Goal: Information Seeking & Learning: Check status

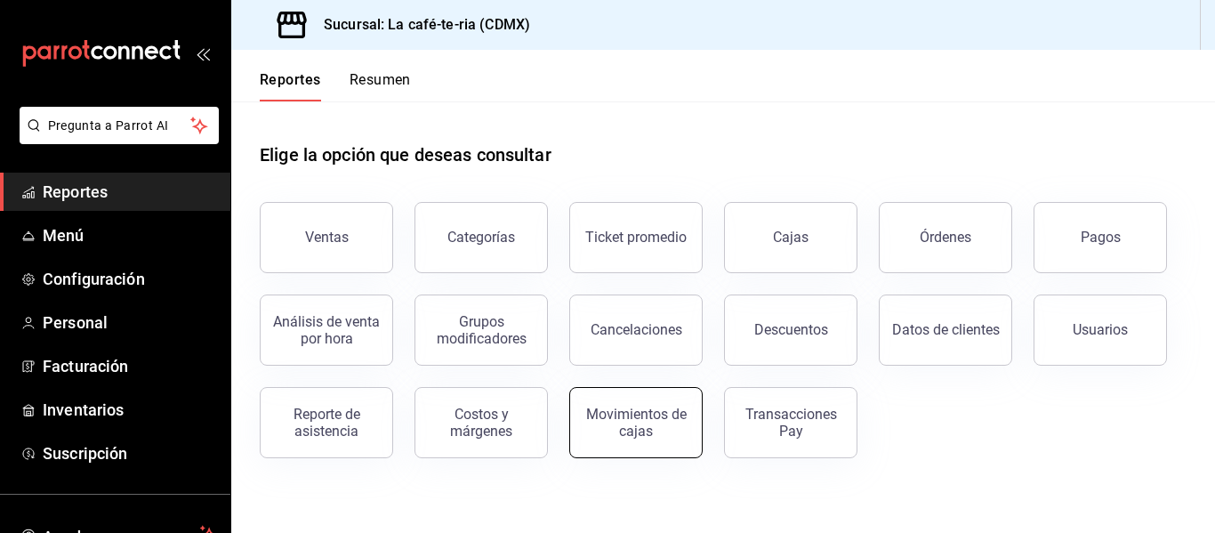
click at [636, 455] on div "Movimientos de cajas" at bounding box center [625, 412] width 155 height 93
click at [653, 436] on div "Movimientos de cajas" at bounding box center [636, 423] width 110 height 34
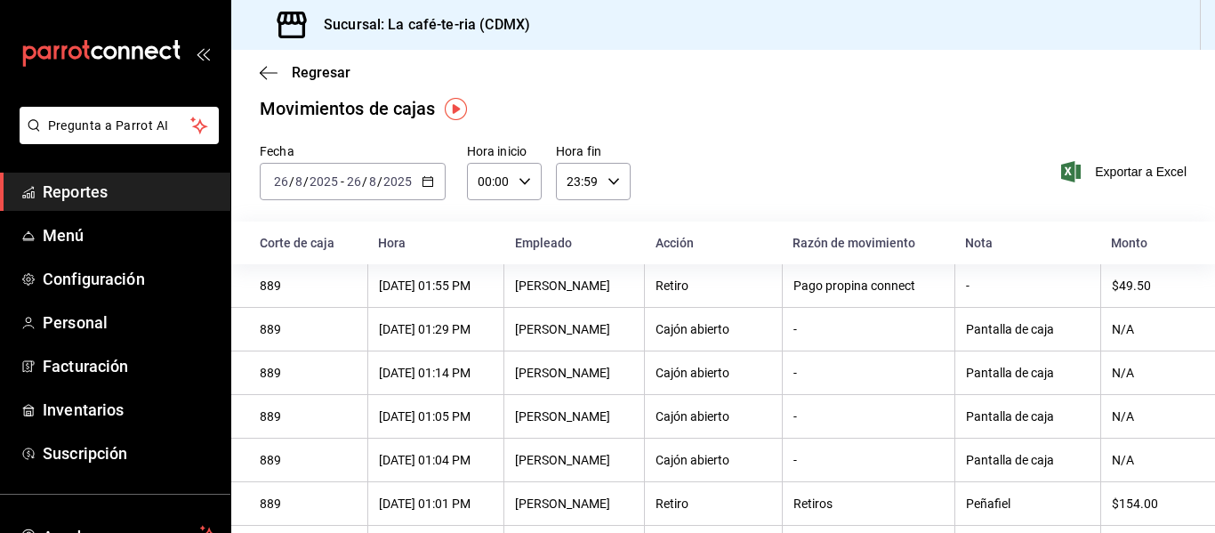
scroll to position [15, 0]
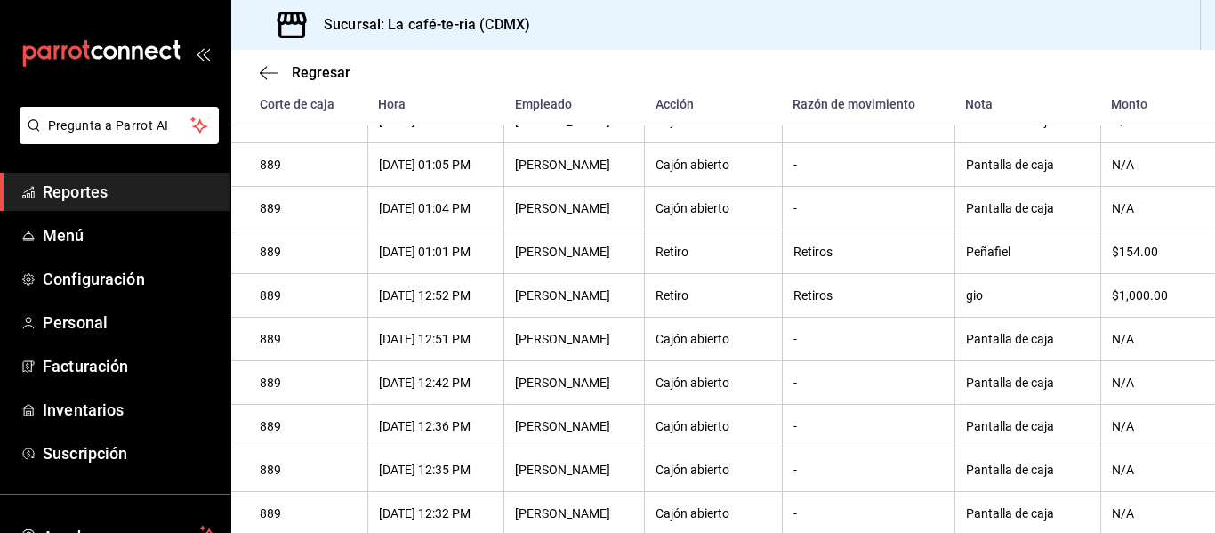
scroll to position [341, 0]
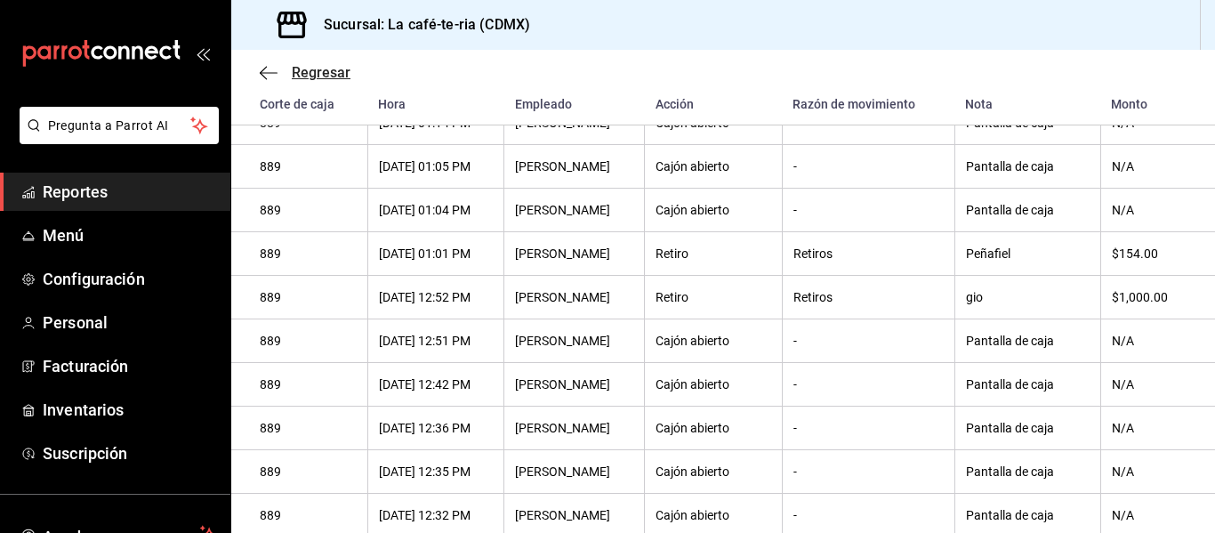
click at [271, 78] on icon "button" at bounding box center [269, 73] width 18 height 16
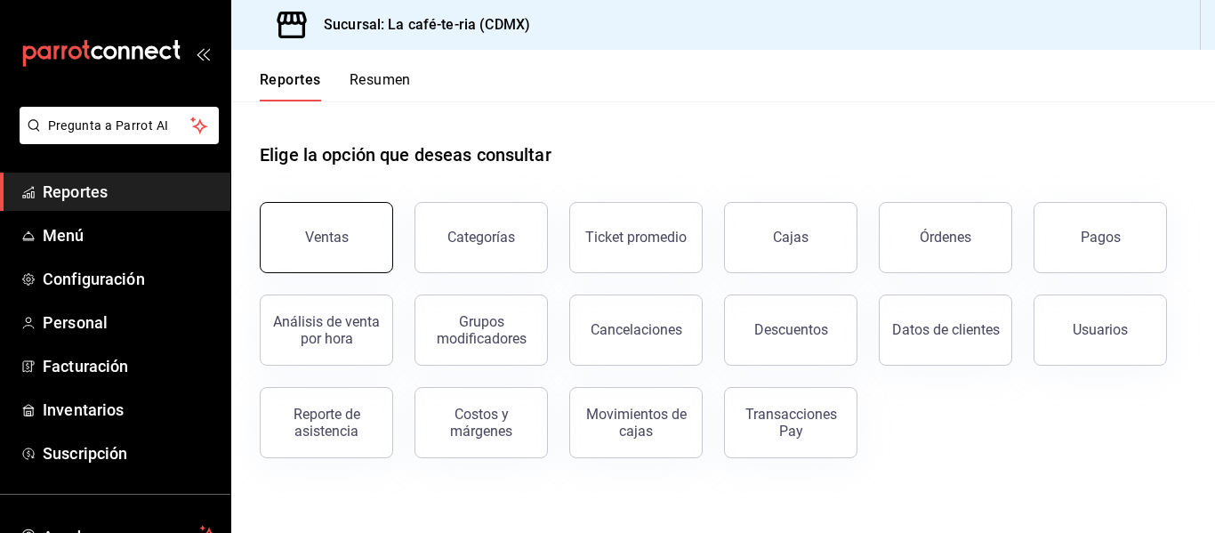
click at [329, 224] on button "Ventas" at bounding box center [326, 237] width 133 height 71
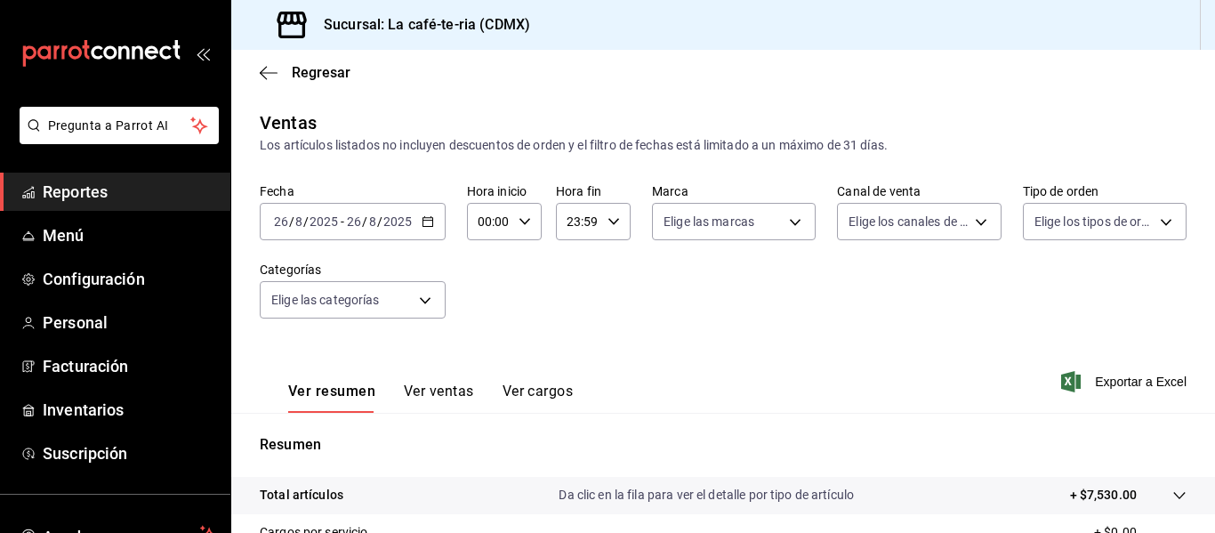
scroll to position [141, 0]
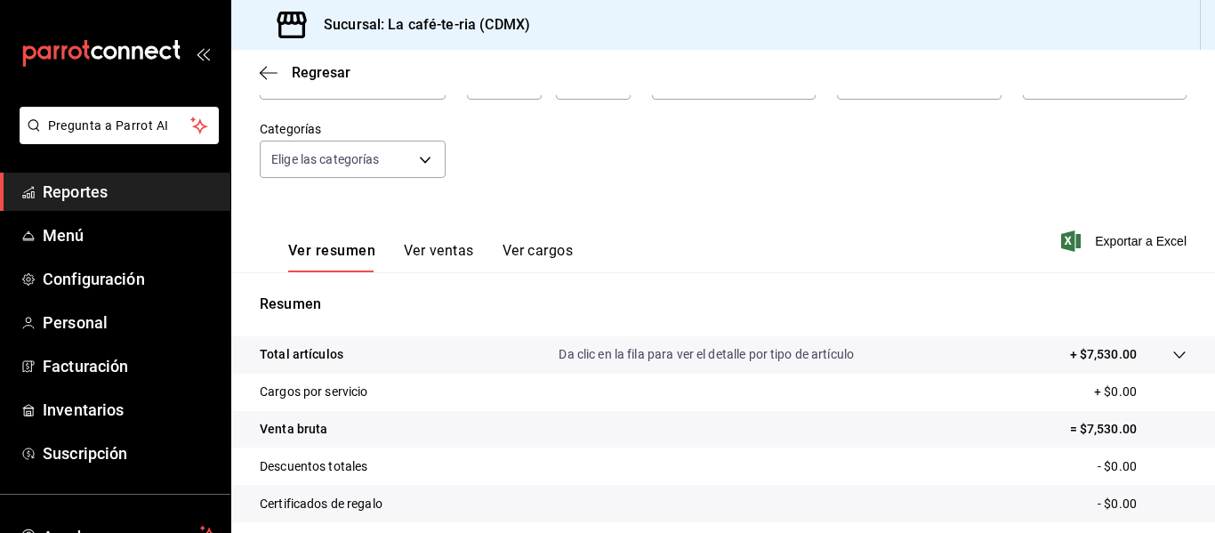
click at [434, 254] on button "Ver ventas" at bounding box center [439, 257] width 70 height 30
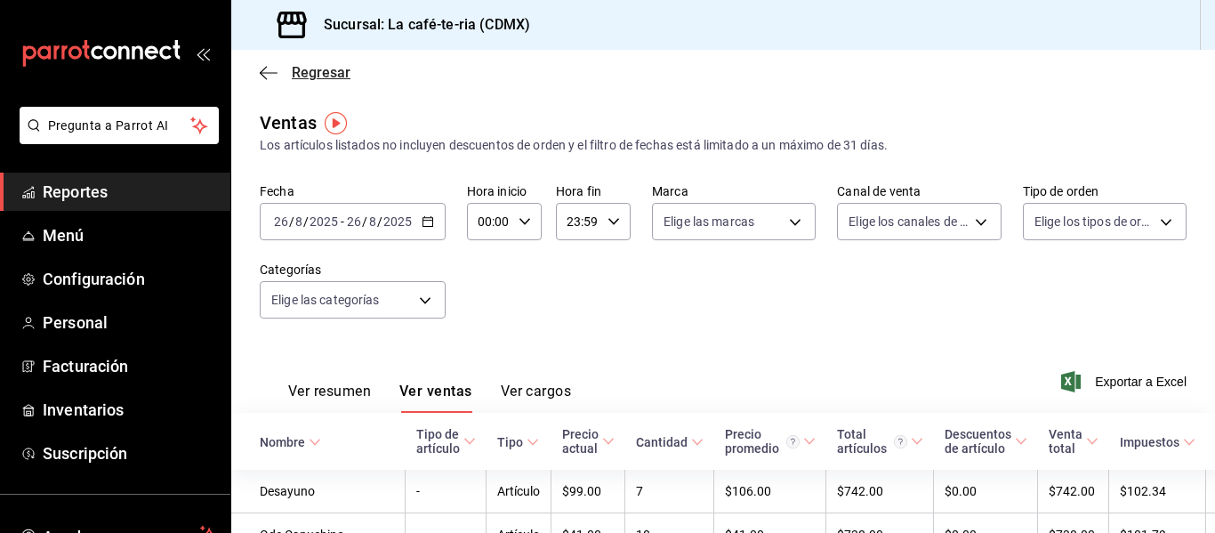
click at [269, 76] on icon "button" at bounding box center [269, 73] width 18 height 16
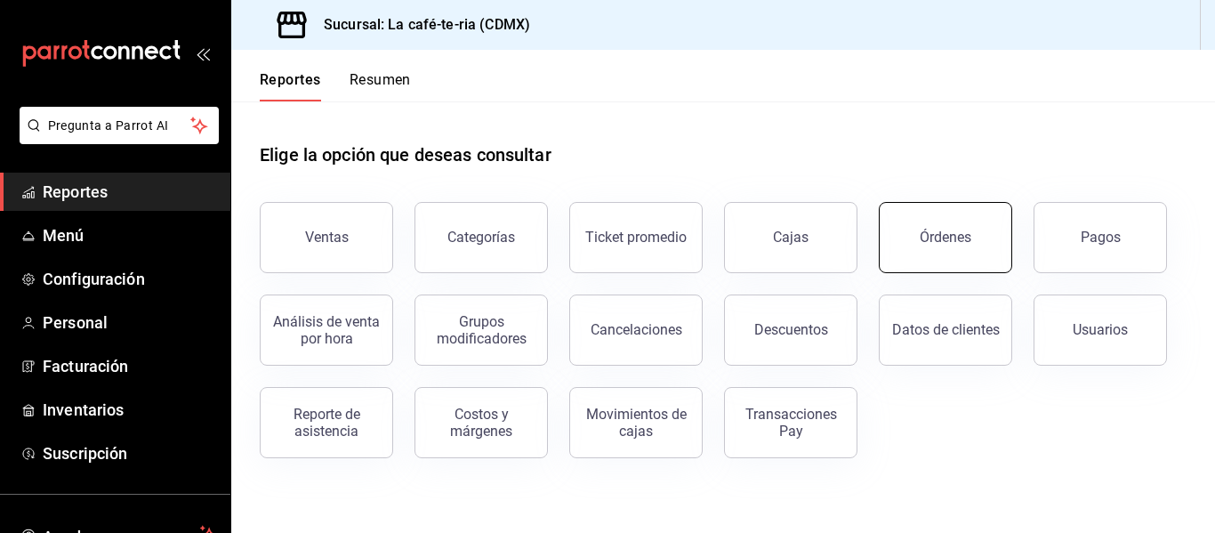
click at [957, 224] on button "Órdenes" at bounding box center [945, 237] width 133 height 71
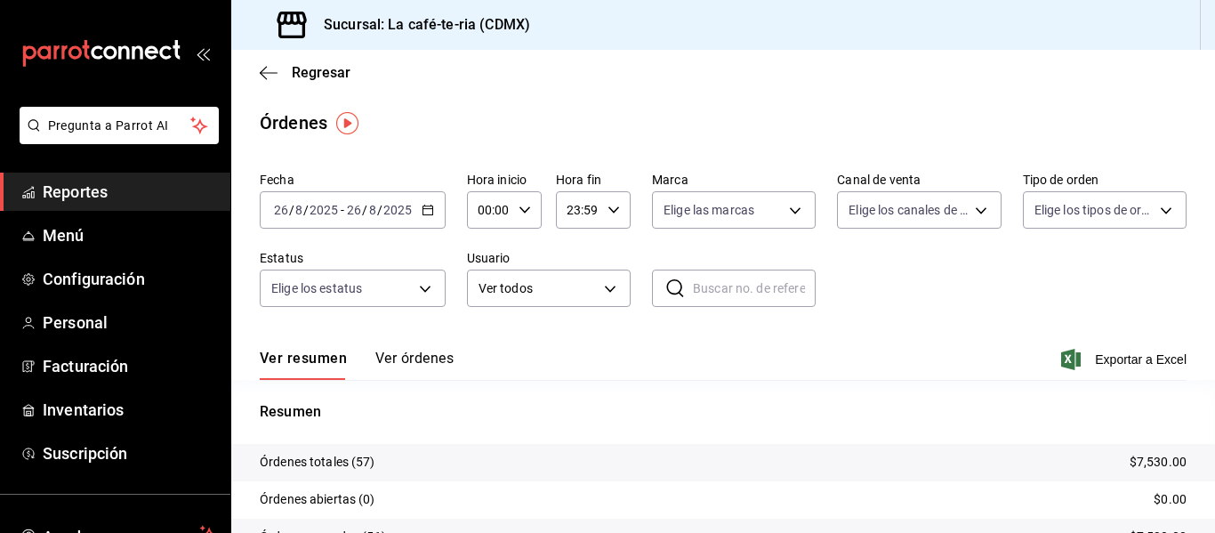
click at [432, 359] on button "Ver órdenes" at bounding box center [414, 365] width 78 height 30
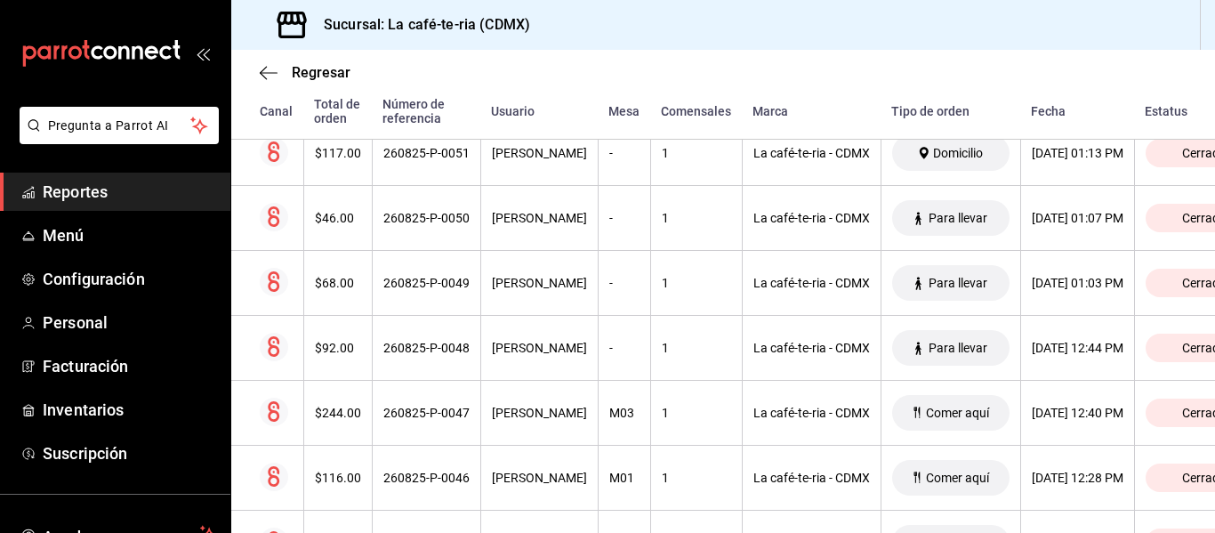
scroll to position [698, 0]
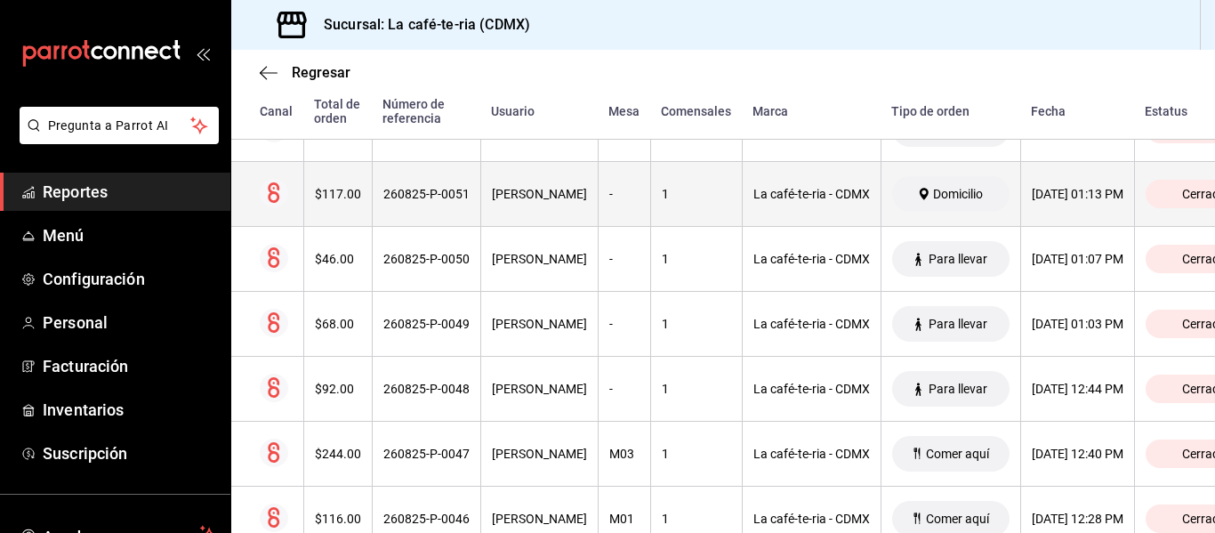
click at [347, 194] on div "$117.00" at bounding box center [338, 194] width 46 height 14
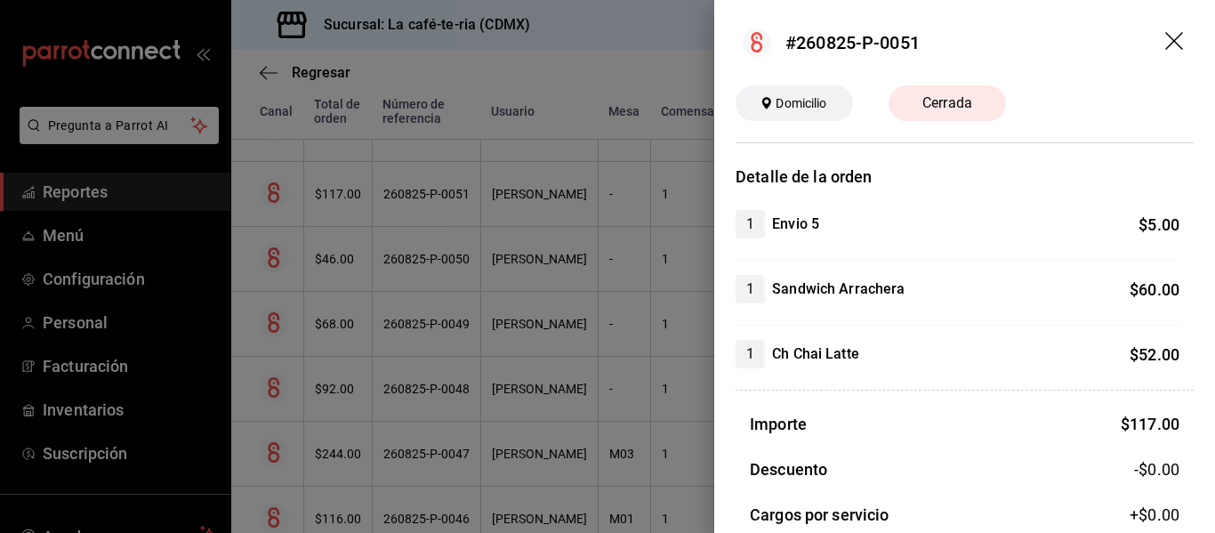
click at [1166, 34] on icon "drag" at bounding box center [1175, 41] width 18 height 18
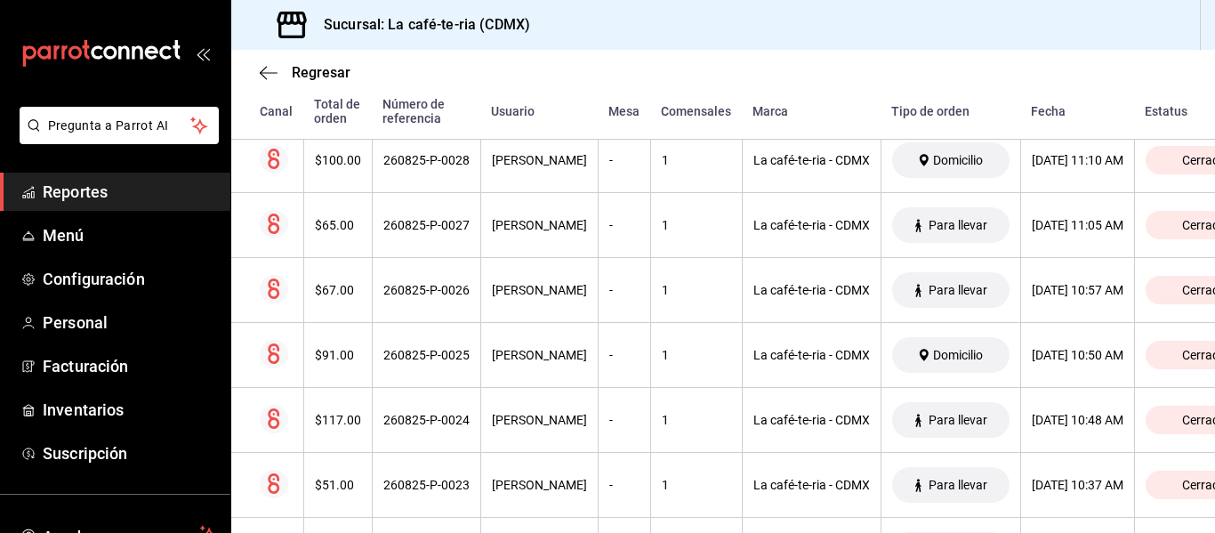
scroll to position [2228, 0]
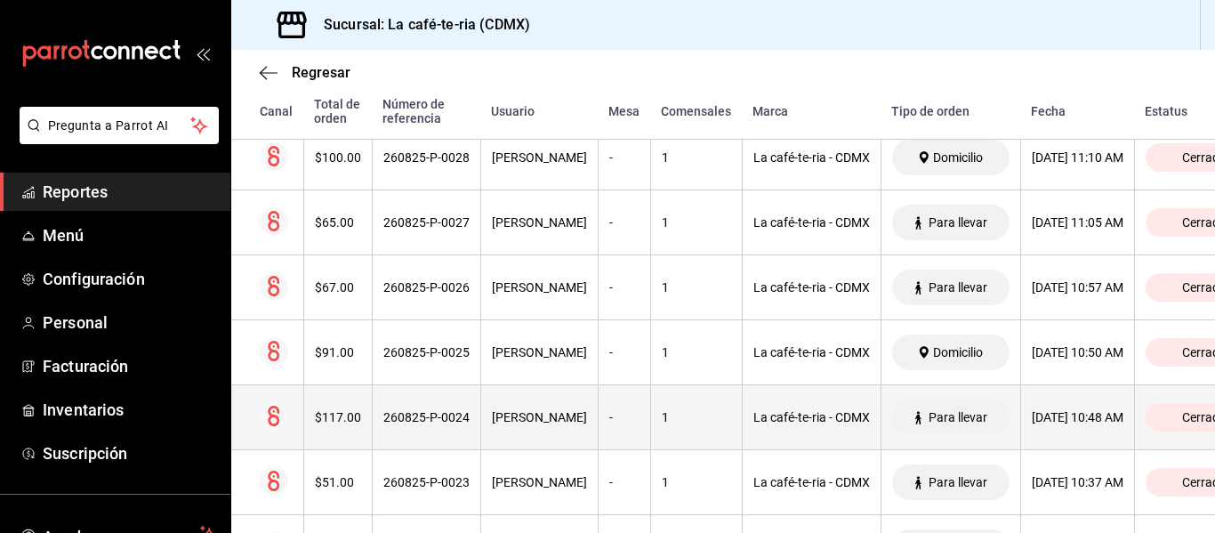
click at [372, 413] on th "260825-P-0024" at bounding box center [426, 417] width 109 height 65
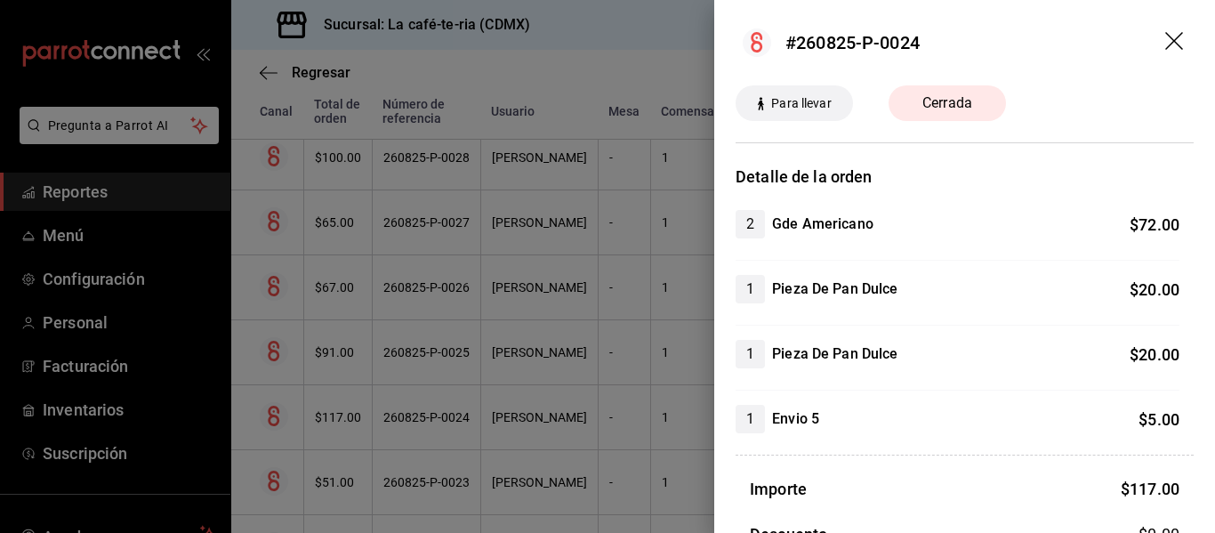
click at [1166, 32] on icon "drag" at bounding box center [1176, 42] width 21 height 21
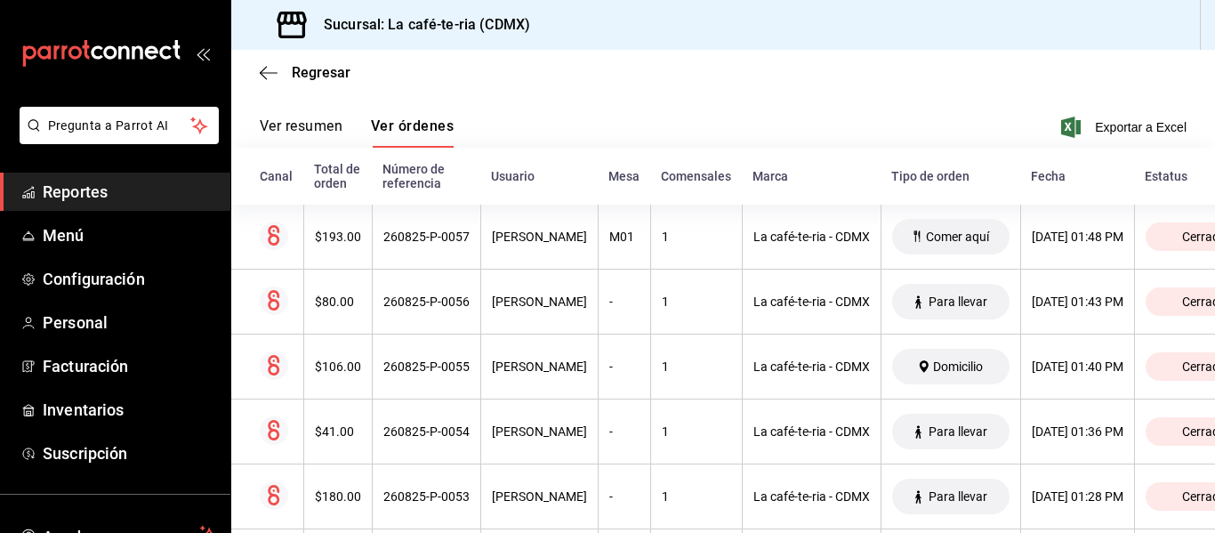
scroll to position [0, 0]
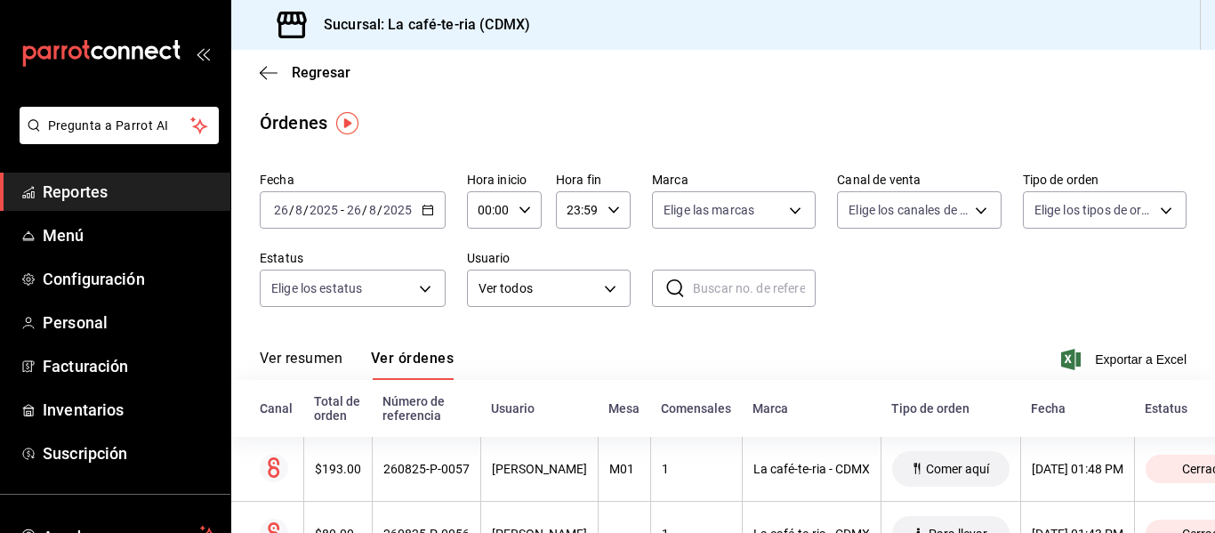
click at [309, 354] on button "Ver resumen" at bounding box center [301, 365] width 83 height 30
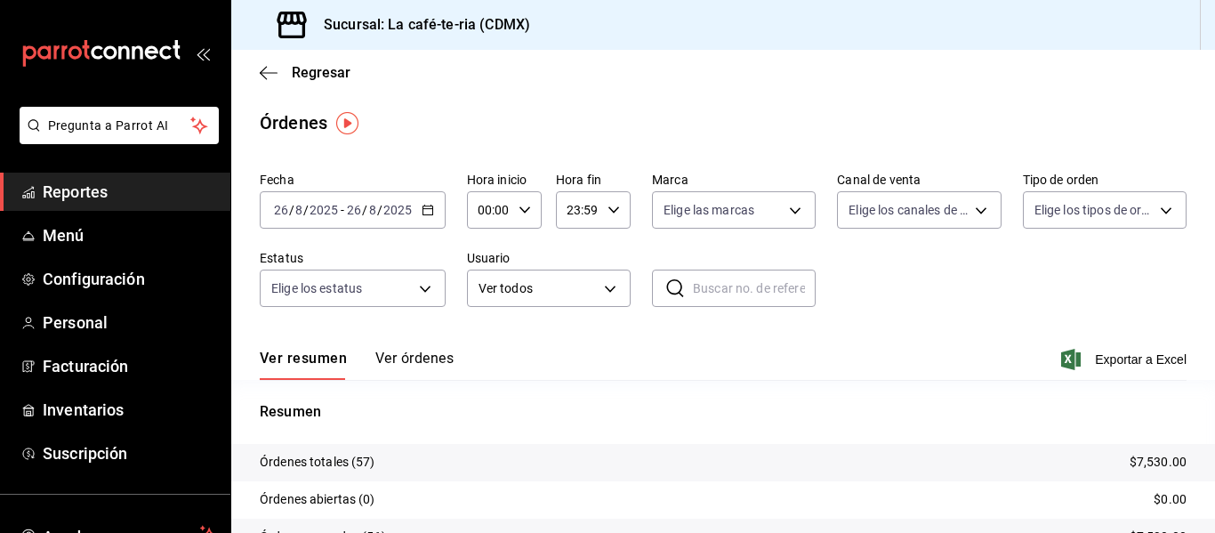
click at [407, 352] on button "Ver órdenes" at bounding box center [414, 365] width 78 height 30
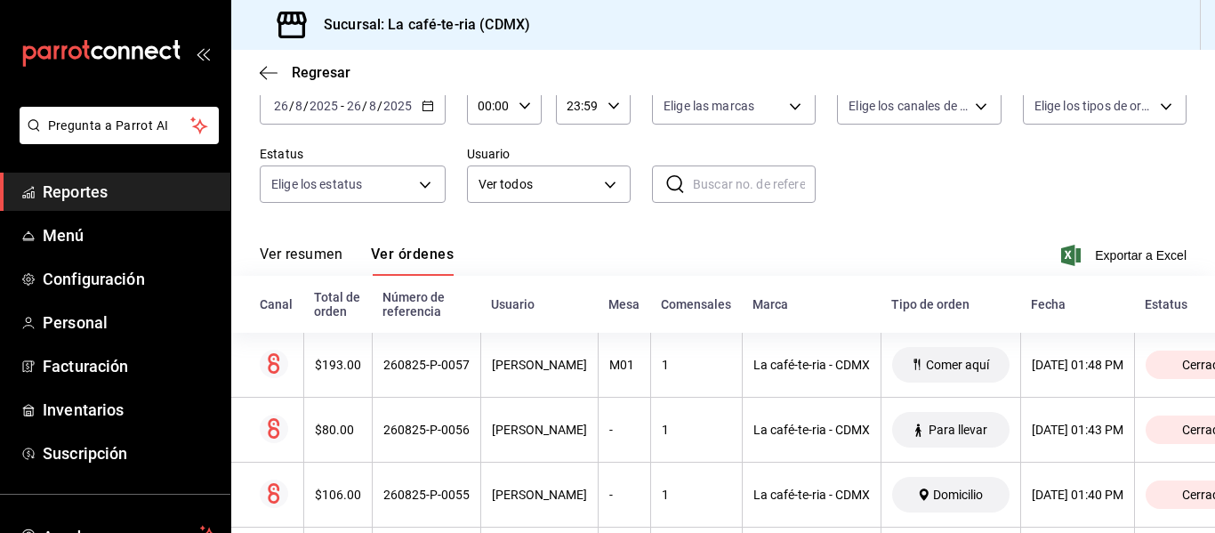
scroll to position [105, 0]
click at [268, 69] on icon "button" at bounding box center [269, 73] width 18 height 16
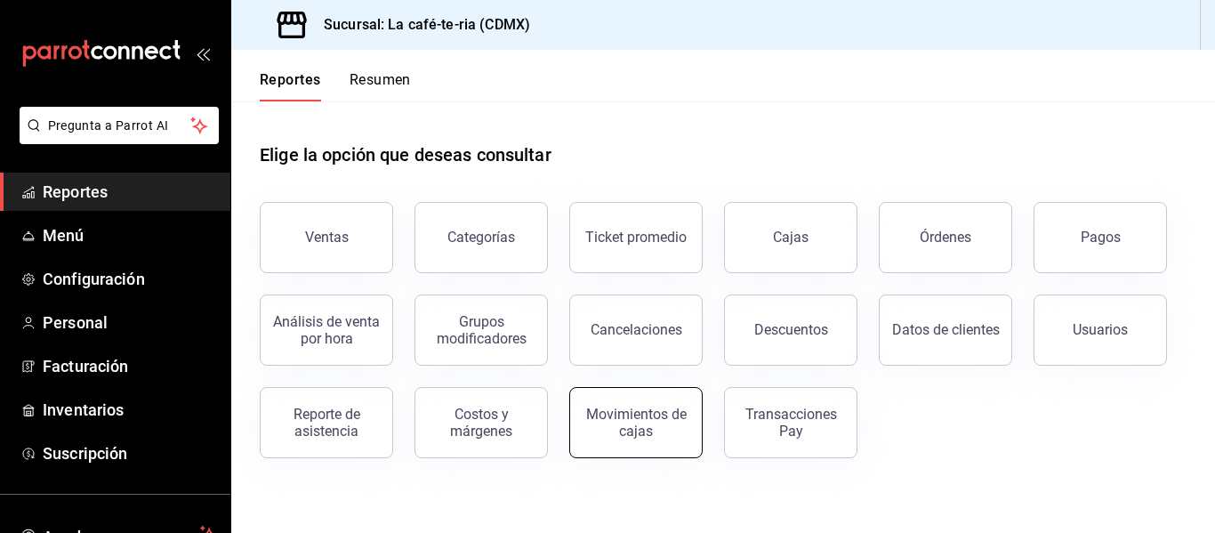
click at [642, 443] on button "Movimientos de cajas" at bounding box center [635, 422] width 133 height 71
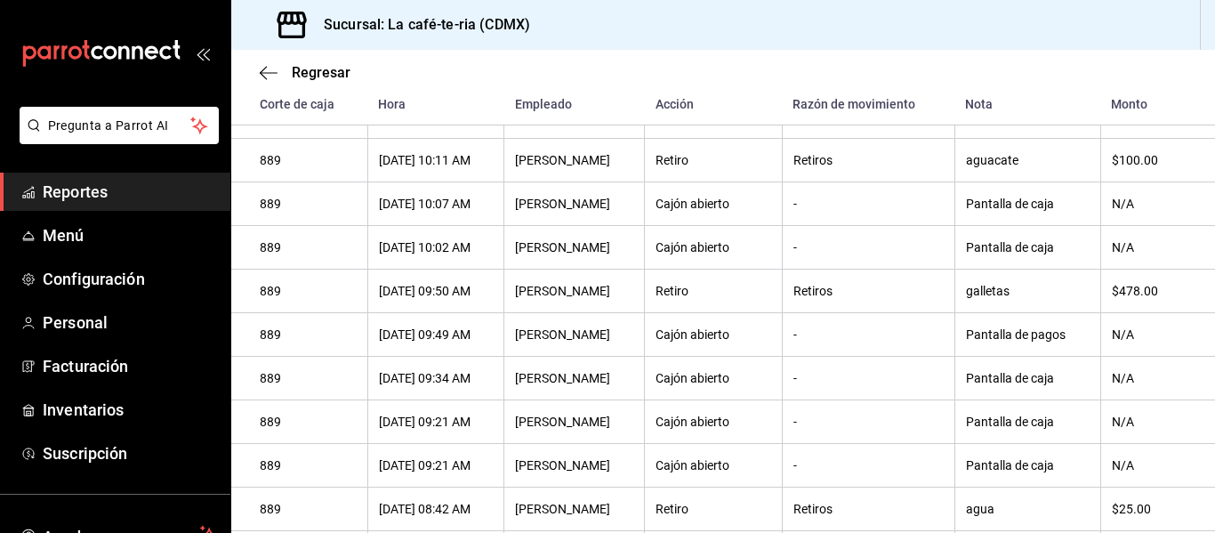
scroll to position [1299, 0]
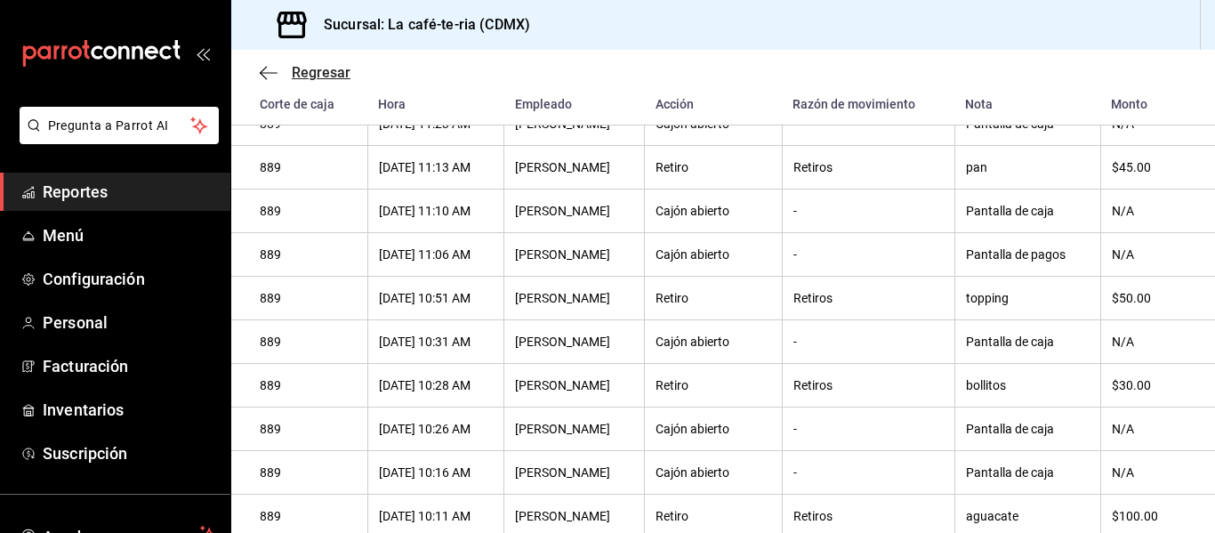
click at [303, 77] on span "Regresar" at bounding box center [321, 72] width 59 height 17
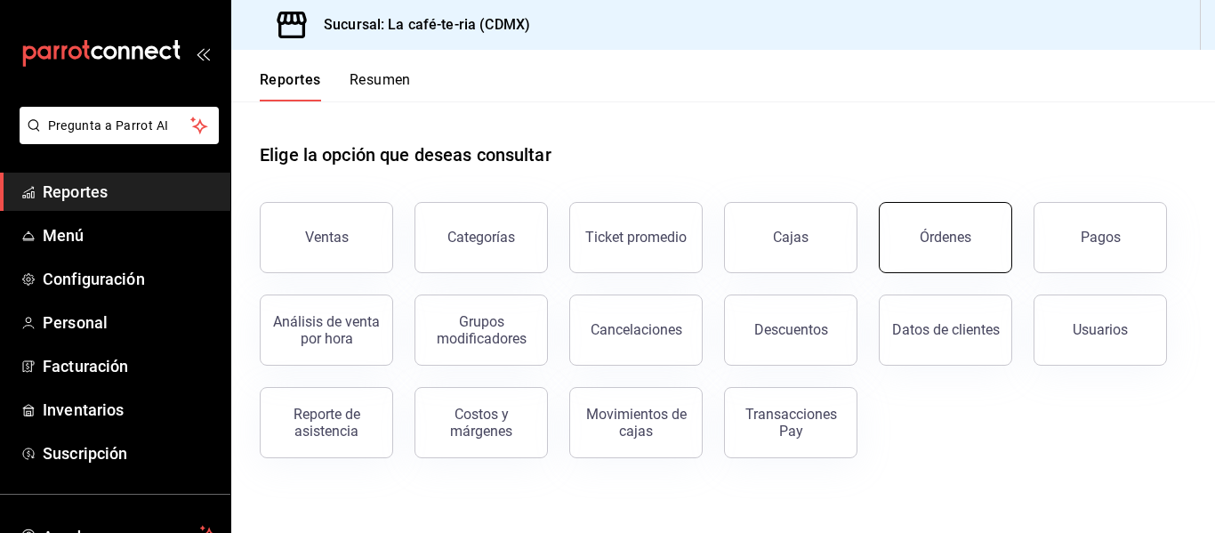
click at [958, 228] on button "Órdenes" at bounding box center [945, 237] width 133 height 71
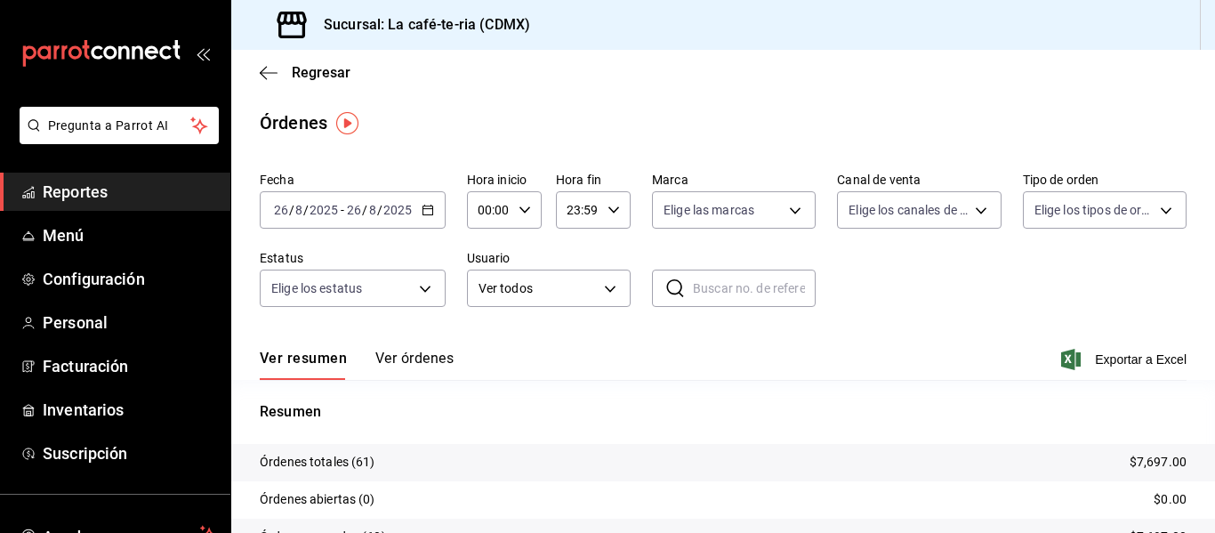
click at [427, 361] on button "Ver órdenes" at bounding box center [414, 365] width 78 height 30
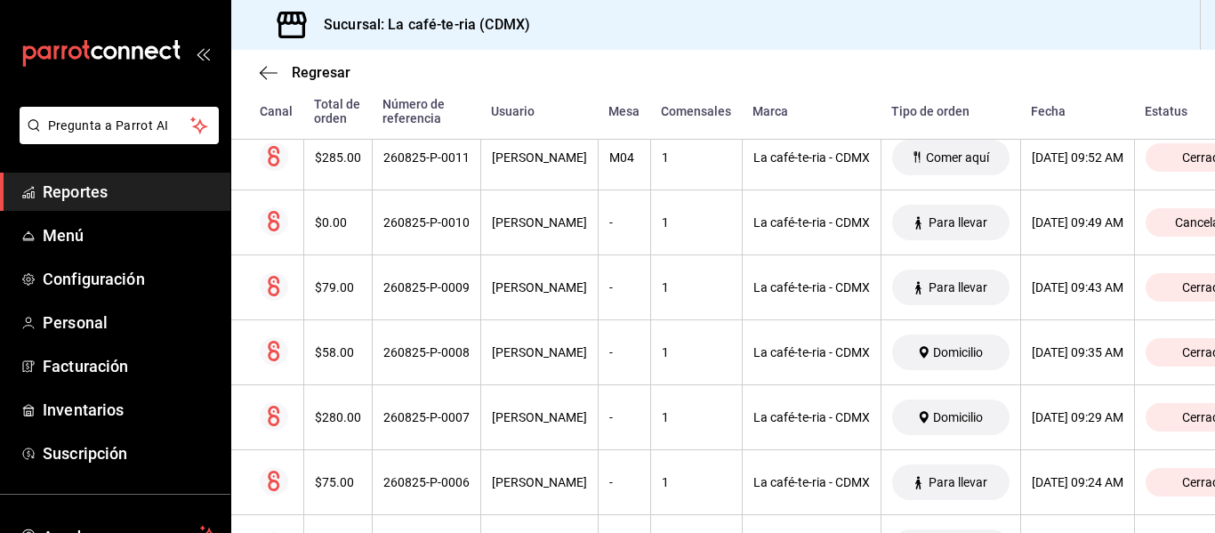
scroll to position [3950, 0]
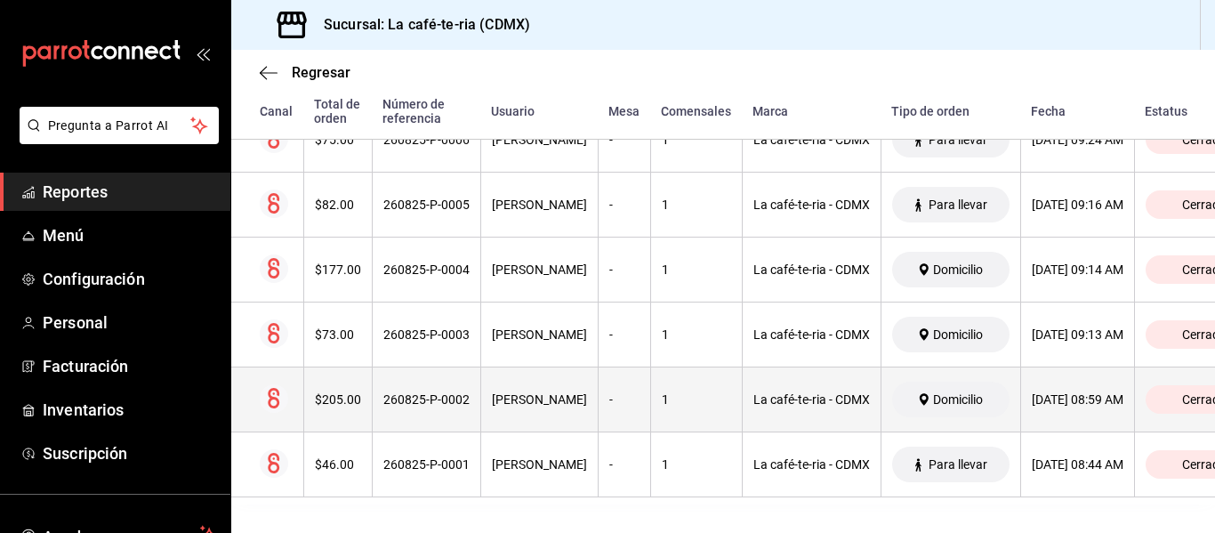
click at [662, 392] on div "1" at bounding box center [696, 399] width 69 height 14
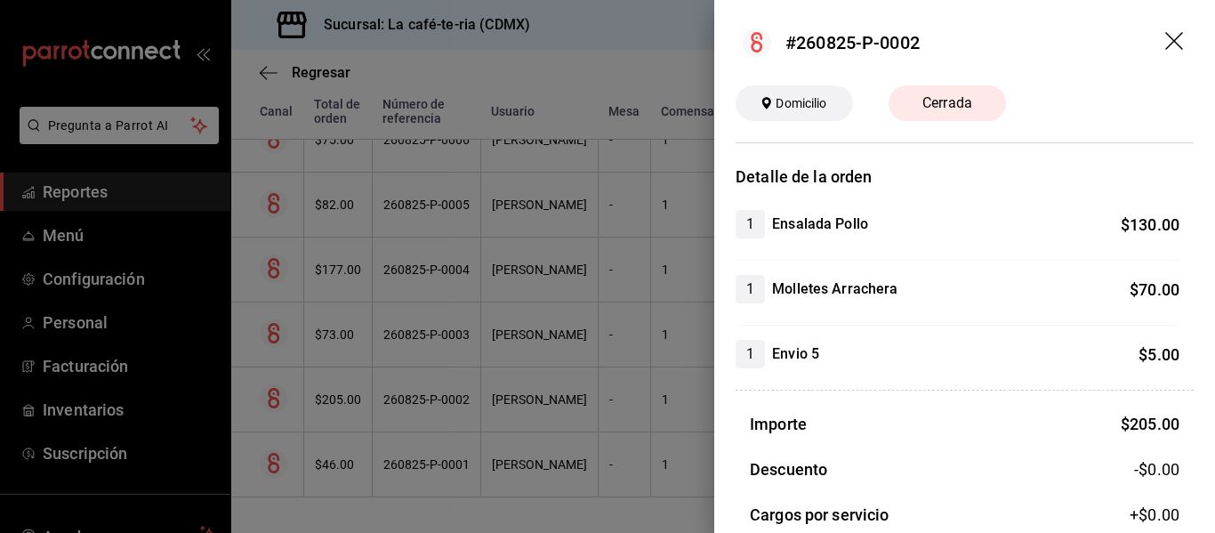
click at [1166, 47] on icon "drag" at bounding box center [1176, 42] width 21 height 21
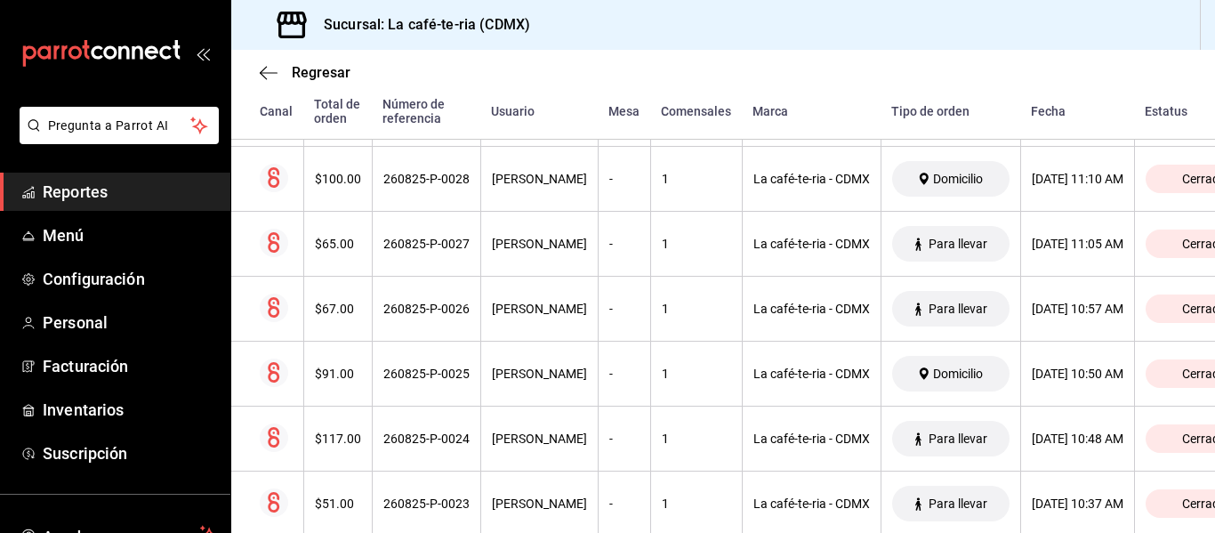
scroll to position [2437, 0]
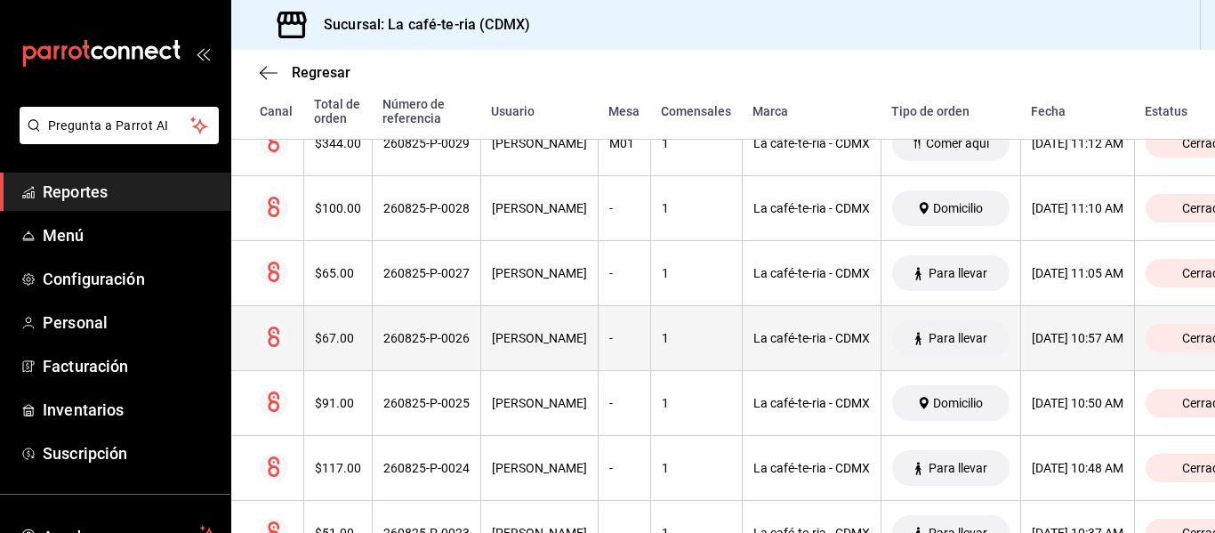
click at [666, 329] on th "1" at bounding box center [696, 338] width 92 height 65
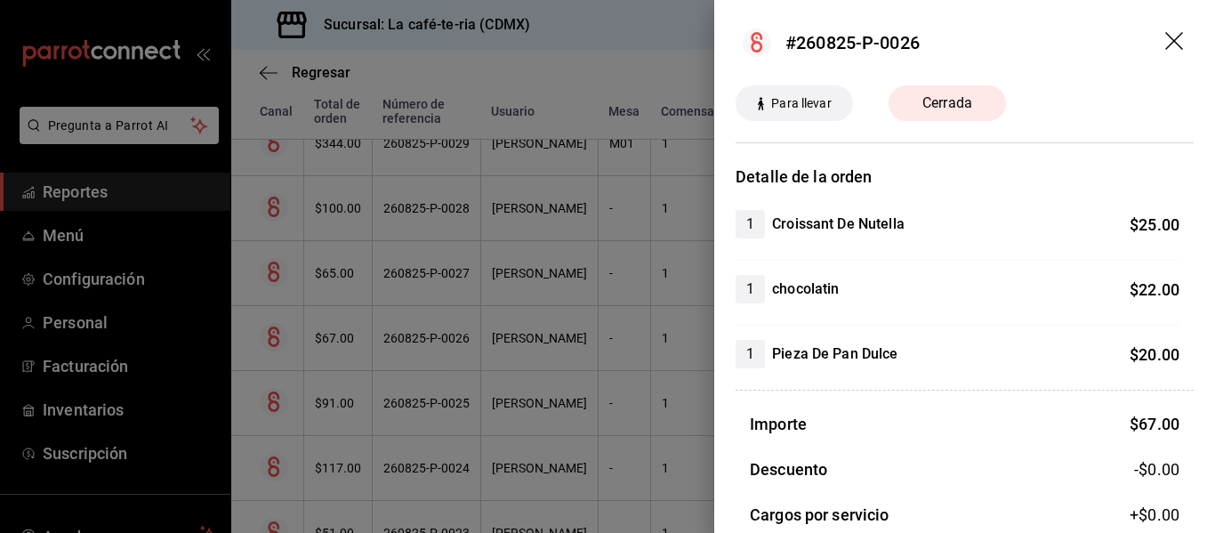
click at [655, 399] on div at bounding box center [607, 266] width 1215 height 533
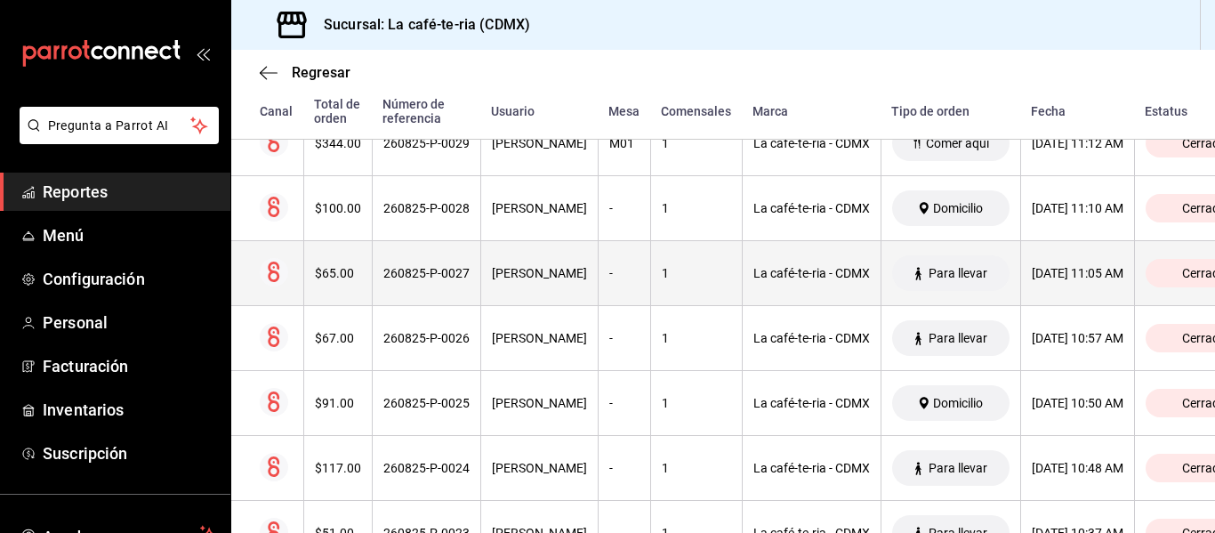
click at [650, 284] on th "1" at bounding box center [696, 273] width 92 height 65
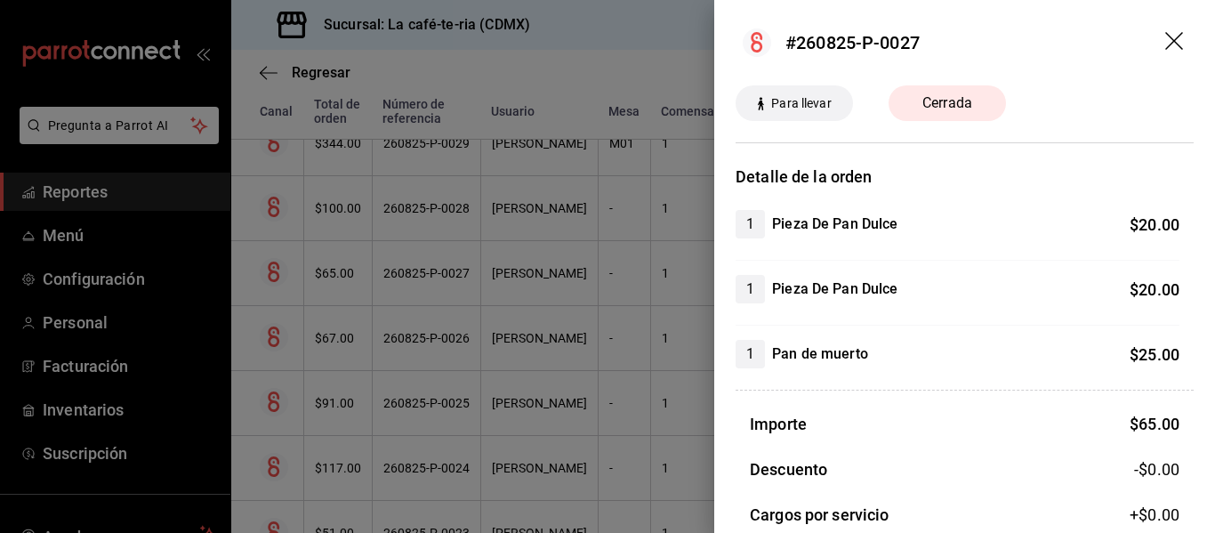
drag, startPoint x: 628, startPoint y: 378, endPoint x: 630, endPoint y: 361, distance: 17.0
click at [628, 378] on div at bounding box center [607, 266] width 1215 height 533
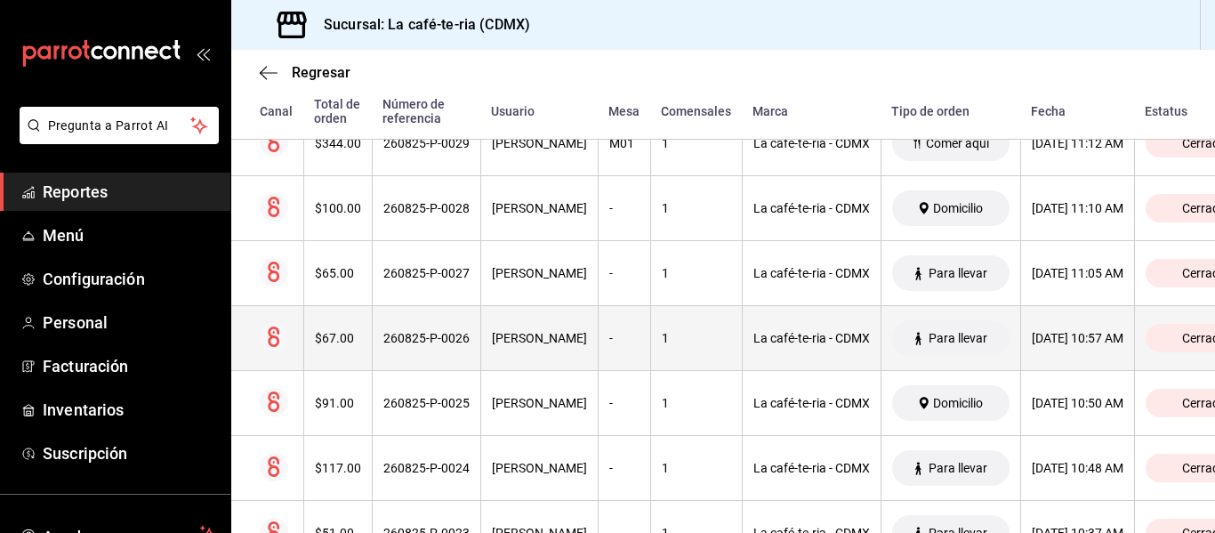
click at [650, 327] on th "1" at bounding box center [696, 338] width 92 height 65
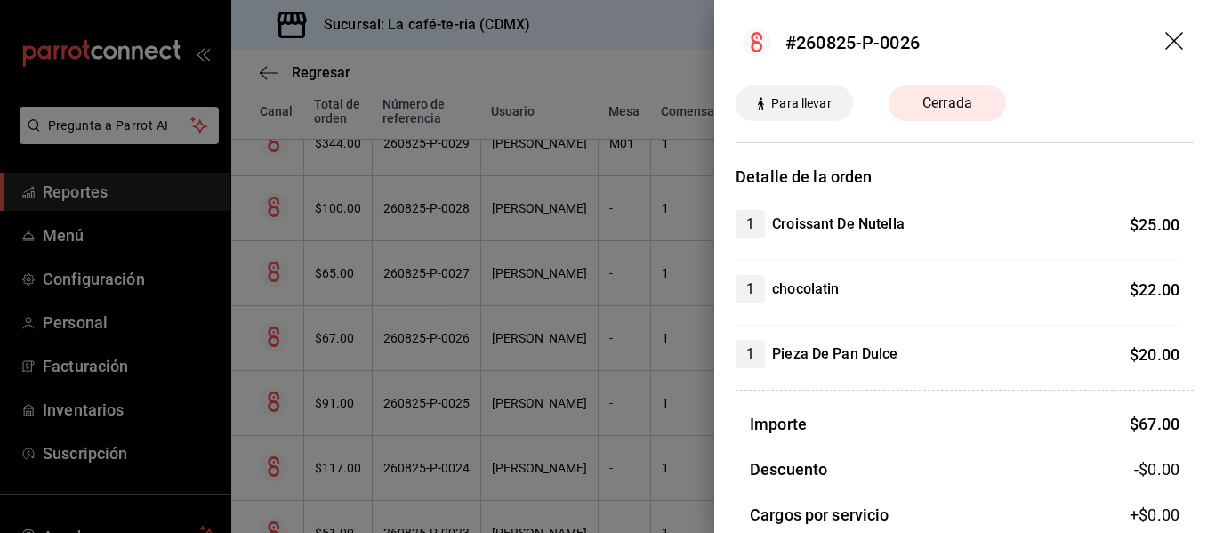
click at [674, 400] on div at bounding box center [607, 266] width 1215 height 533
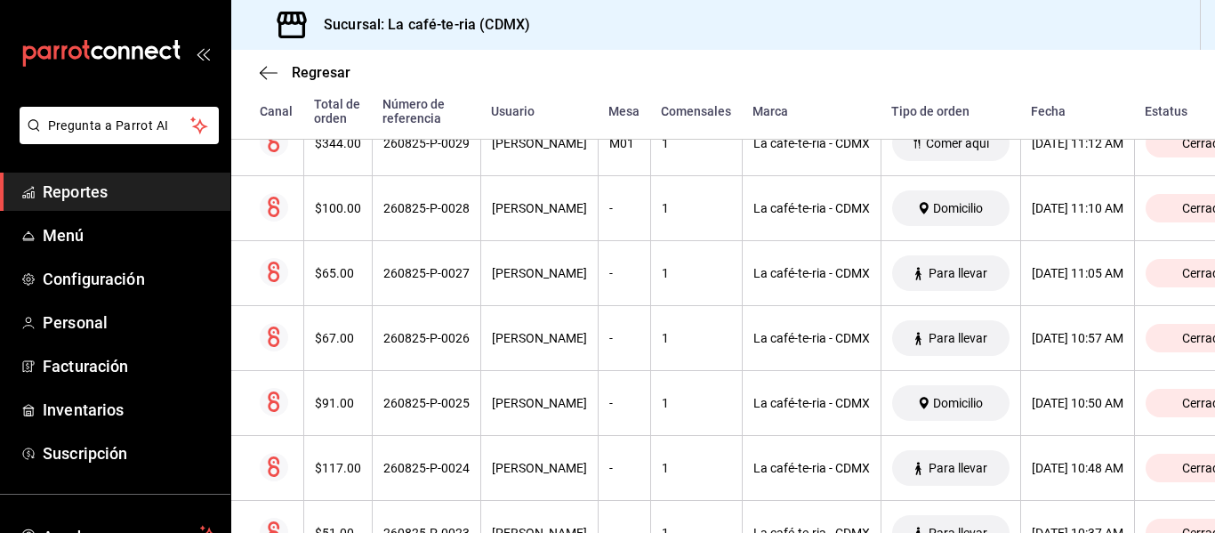
click at [650, 283] on th "1" at bounding box center [696, 273] width 92 height 65
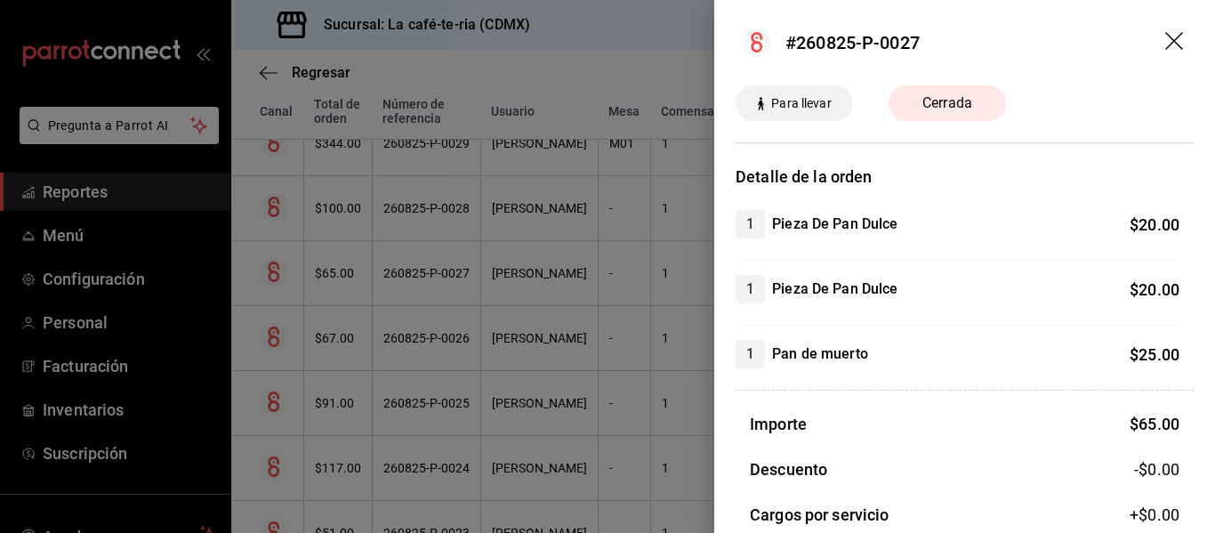
click at [657, 434] on div at bounding box center [607, 266] width 1215 height 533
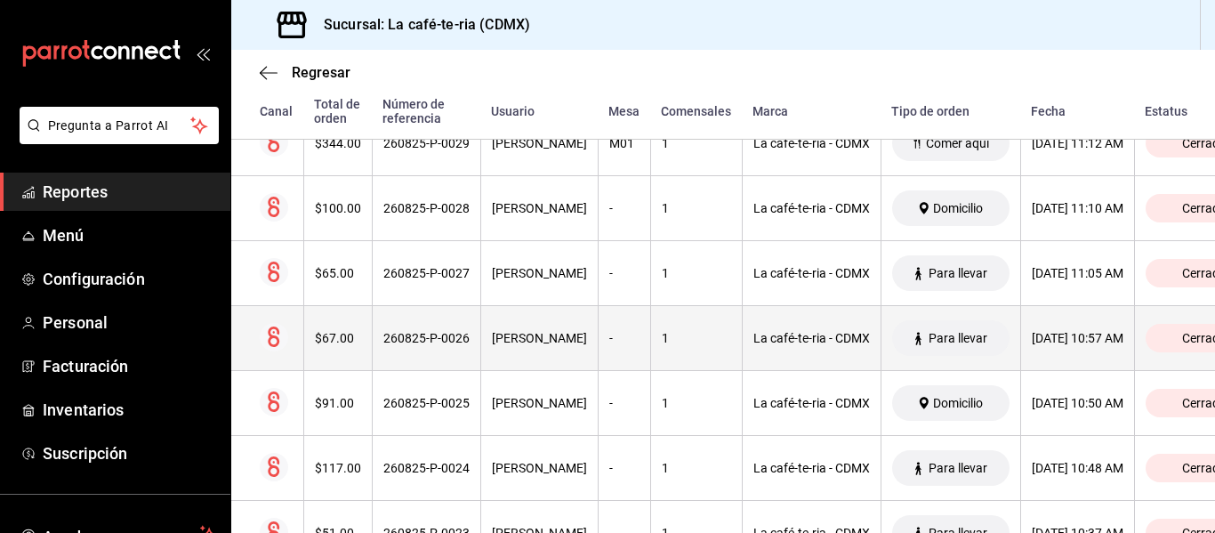
click at [742, 354] on th "La café-te-ria - CDMX" at bounding box center [811, 338] width 139 height 65
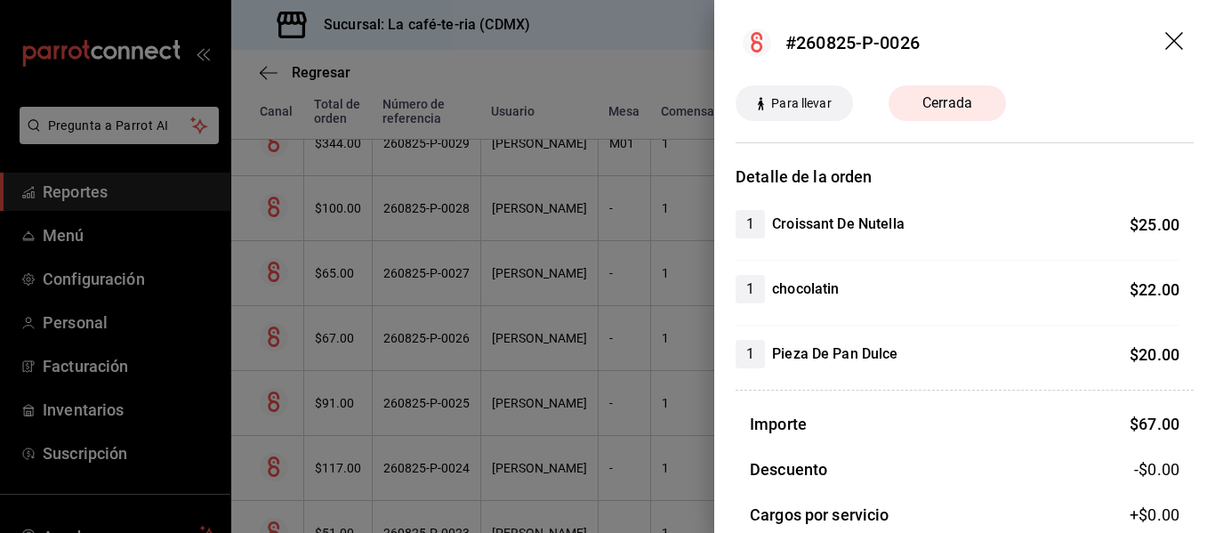
click at [633, 435] on div at bounding box center [607, 266] width 1215 height 533
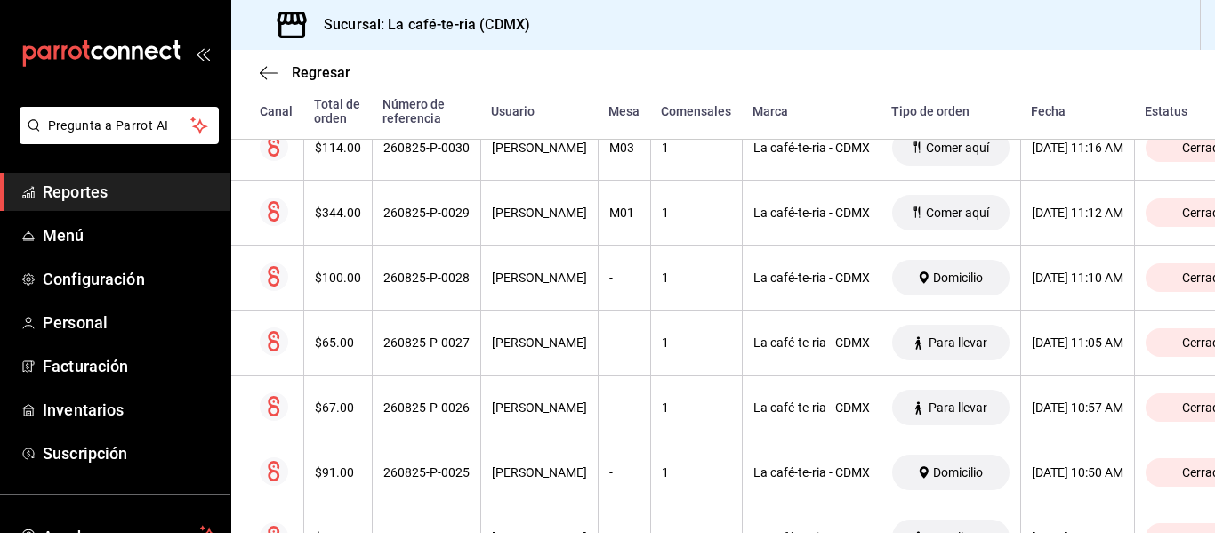
scroll to position [2348, 0]
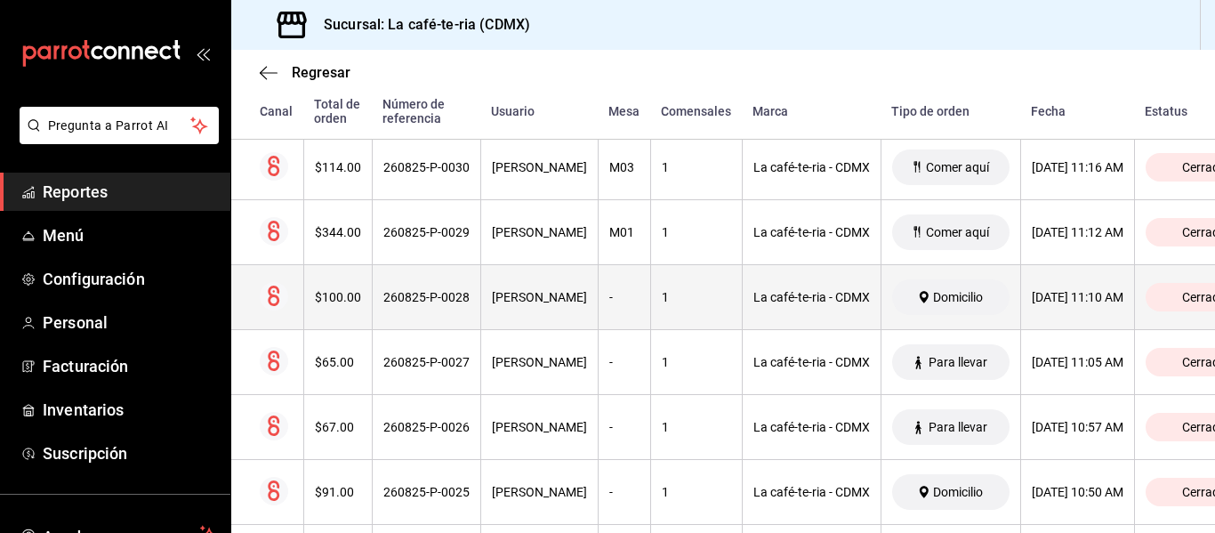
click at [754, 295] on div "La café-te-ria - CDMX" at bounding box center [812, 297] width 117 height 14
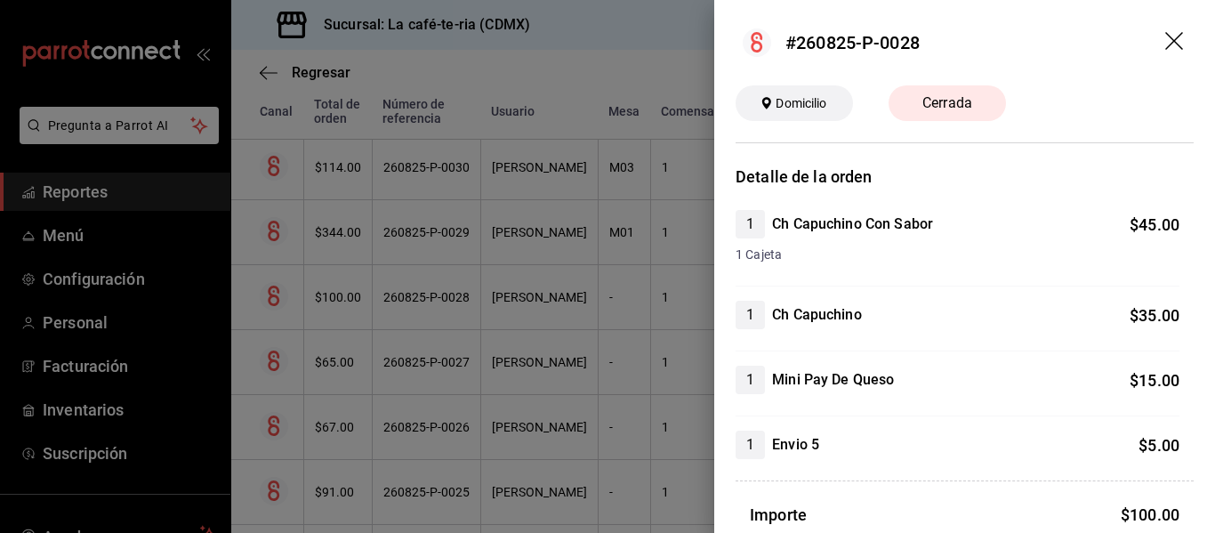
click at [656, 416] on div at bounding box center [607, 266] width 1215 height 533
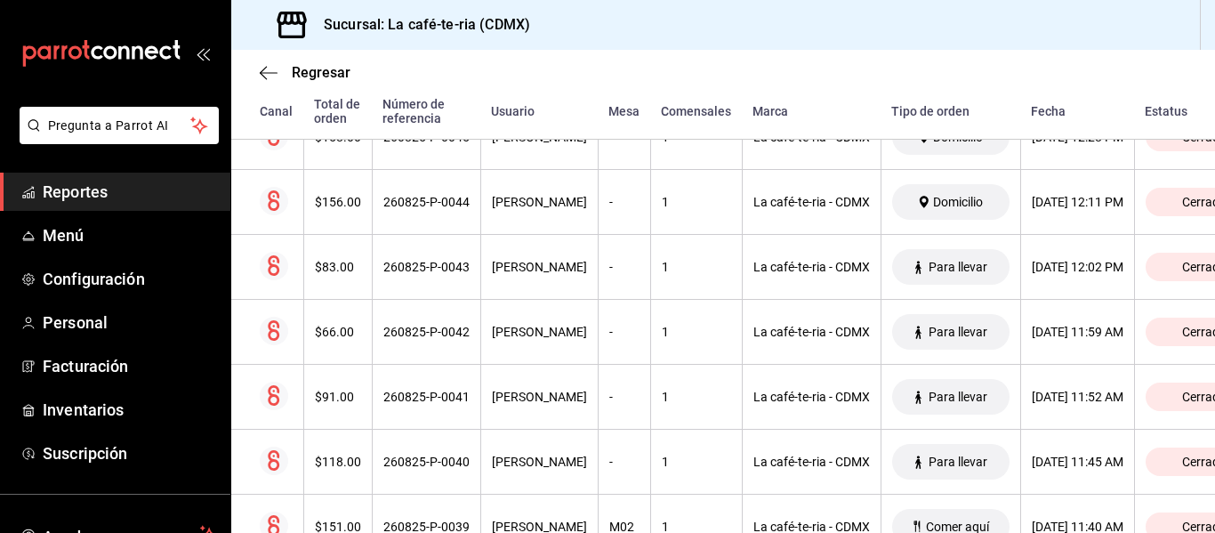
scroll to position [1369, 0]
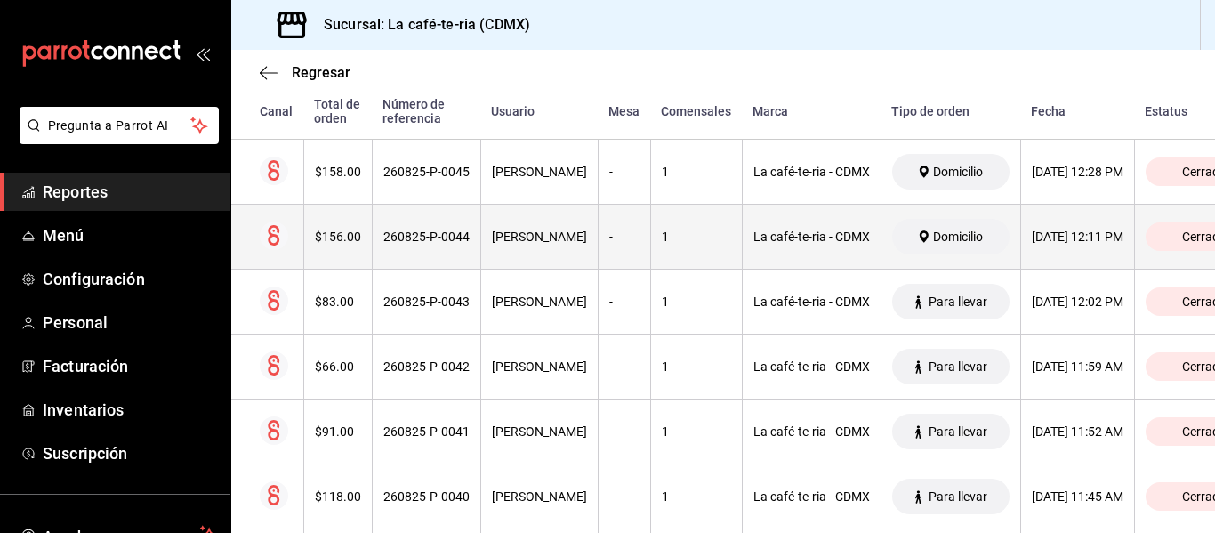
click at [650, 258] on th "1" at bounding box center [696, 237] width 92 height 65
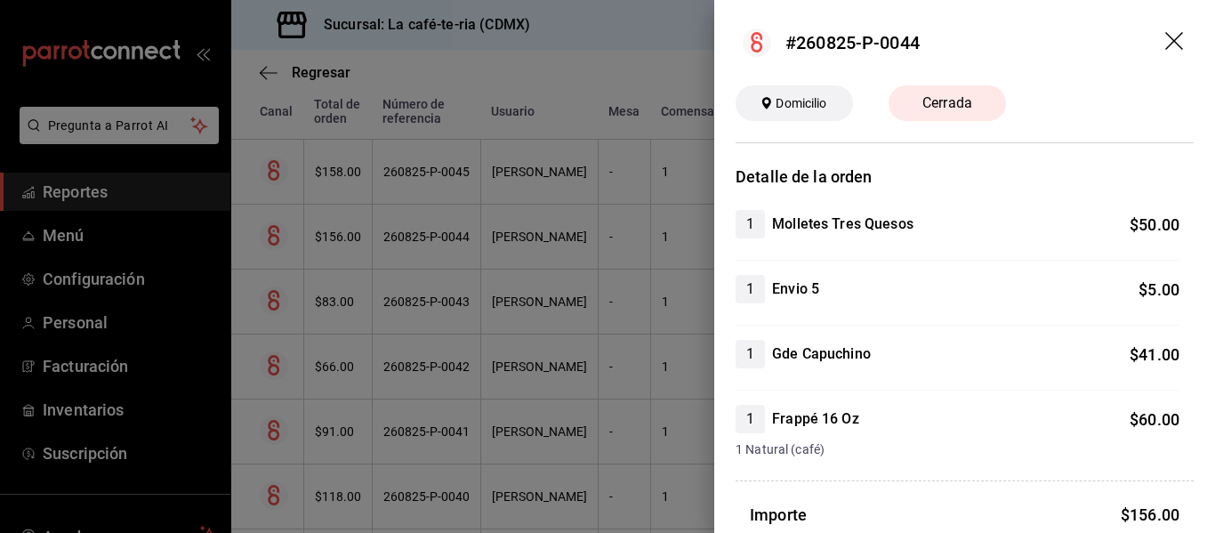
drag, startPoint x: 650, startPoint y: 282, endPoint x: 651, endPoint y: 226, distance: 56.1
click at [650, 282] on div at bounding box center [607, 266] width 1215 height 533
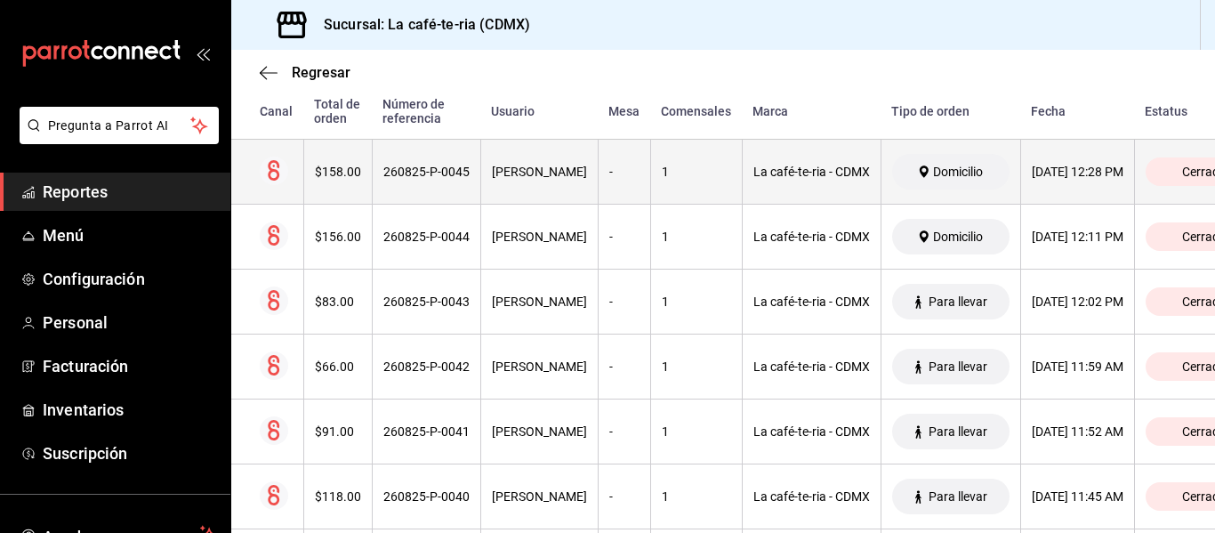
click at [658, 190] on th "1" at bounding box center [696, 172] width 92 height 65
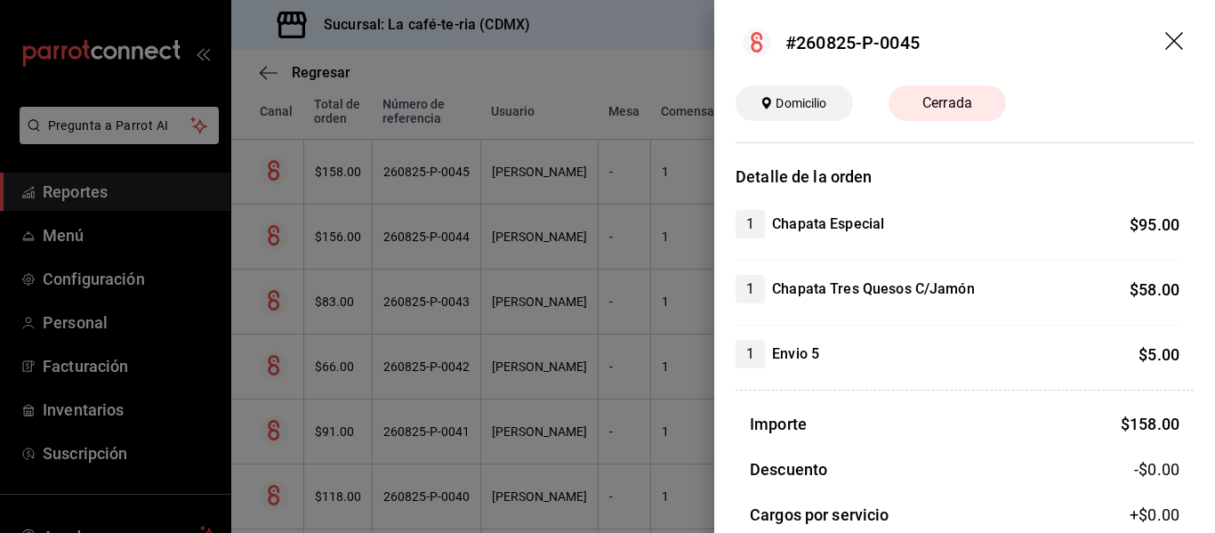
click at [653, 291] on div at bounding box center [607, 266] width 1215 height 533
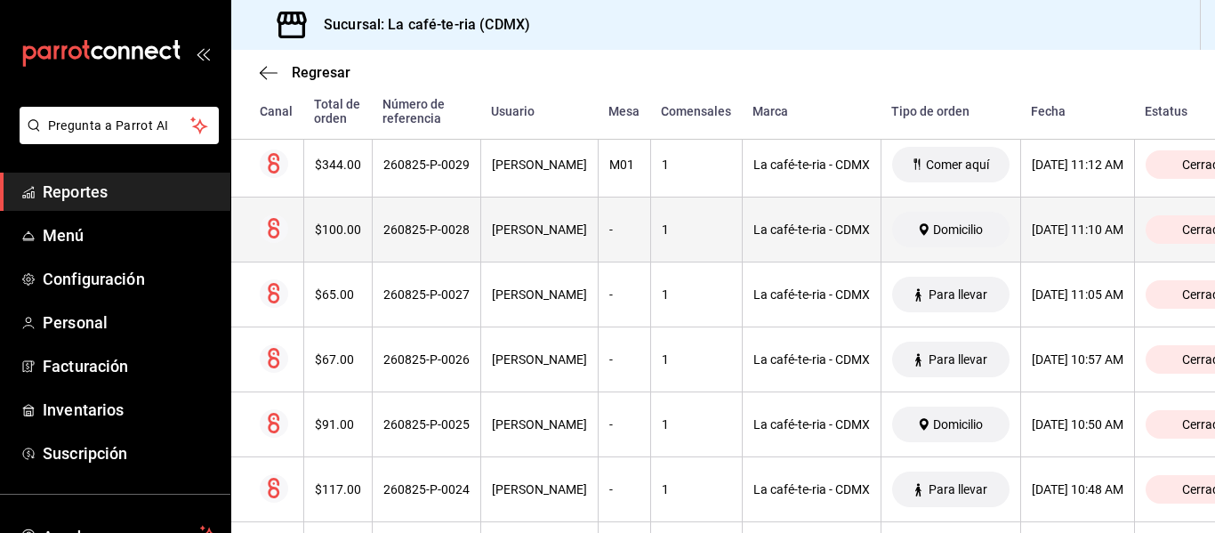
scroll to position [2437, 0]
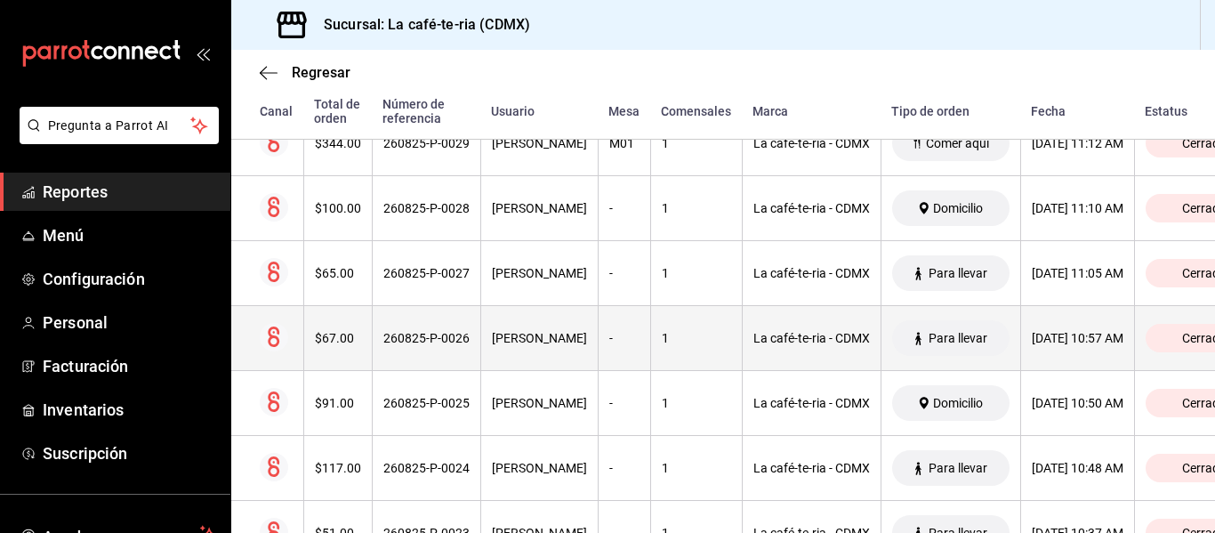
click at [793, 350] on th "La café-te-ria - CDMX" at bounding box center [811, 338] width 139 height 65
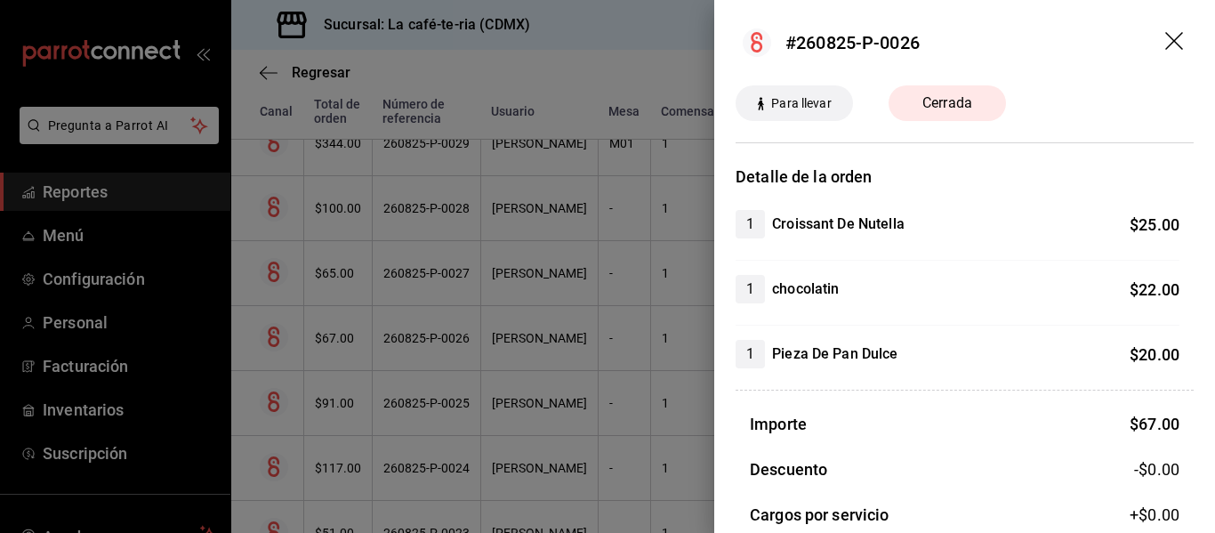
click at [553, 462] on div at bounding box center [607, 266] width 1215 height 533
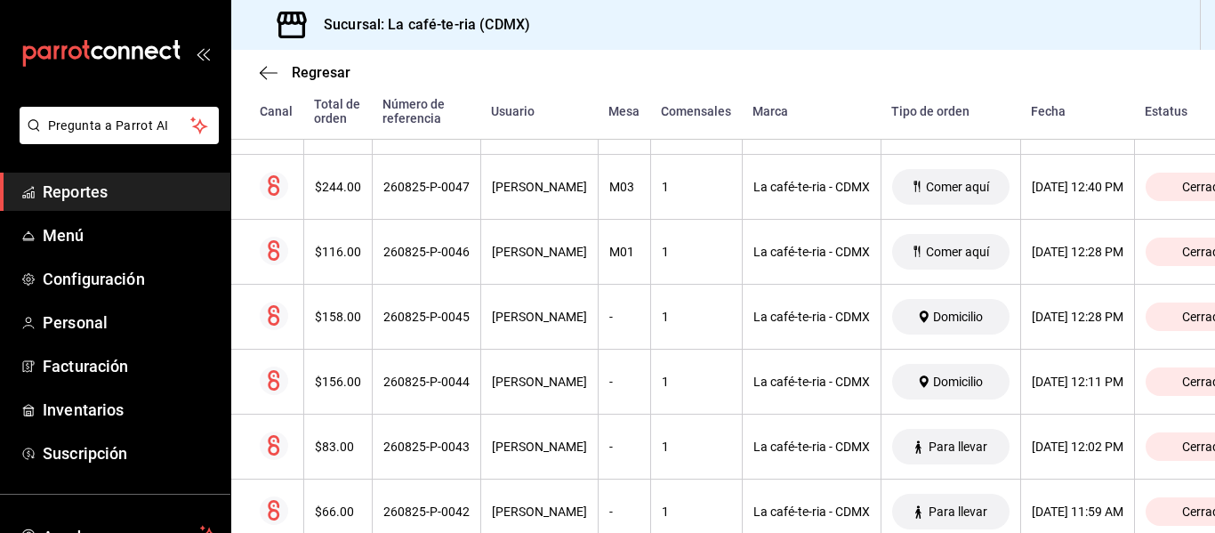
scroll to position [1313, 0]
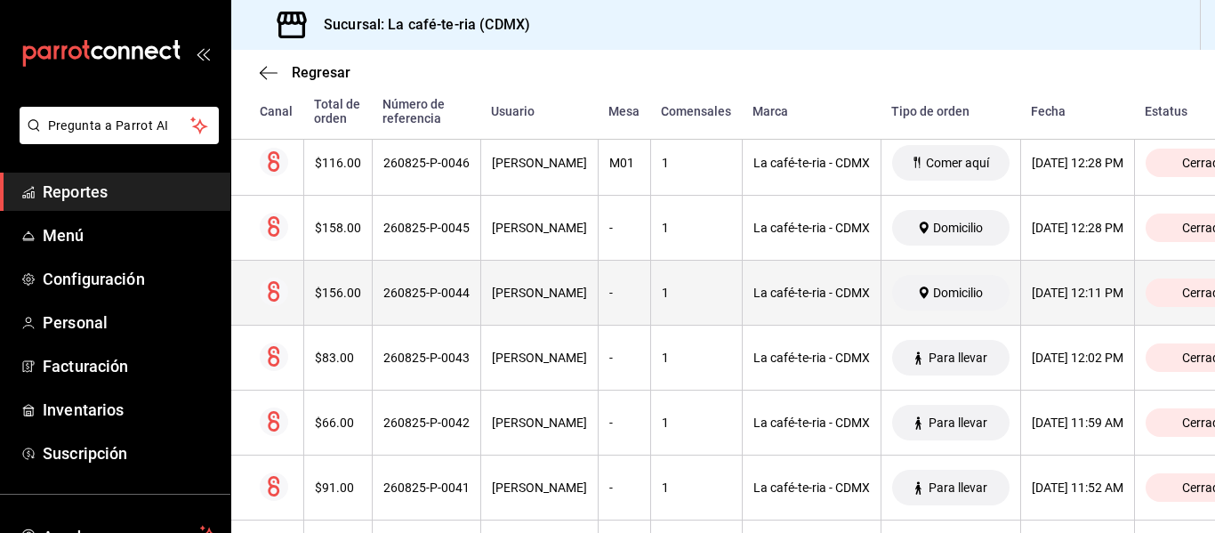
click at [686, 298] on div "1" at bounding box center [696, 293] width 69 height 14
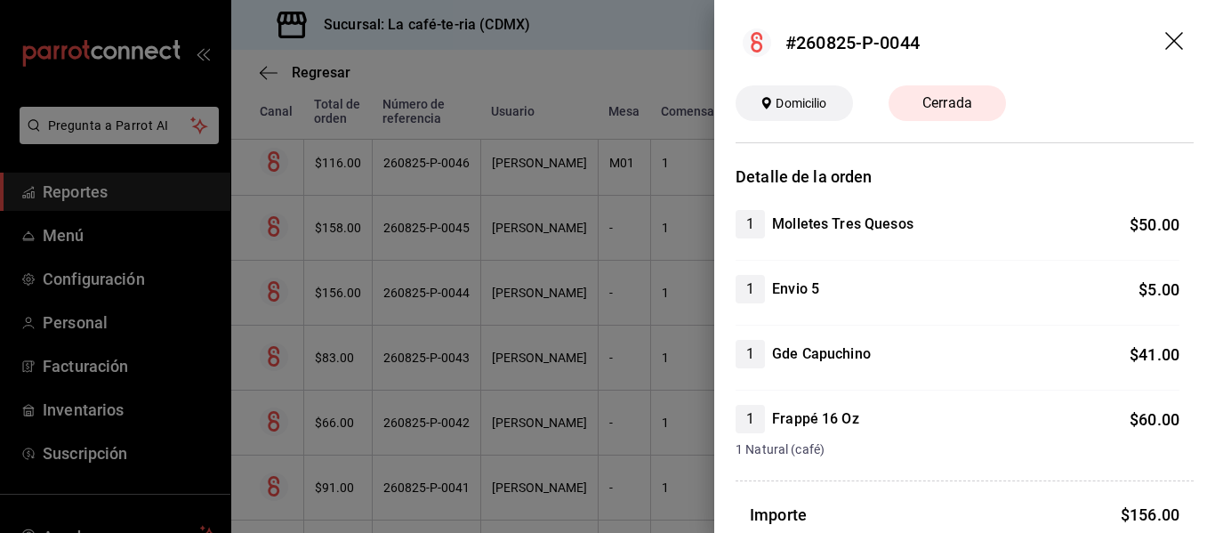
click at [655, 351] on div at bounding box center [607, 266] width 1215 height 533
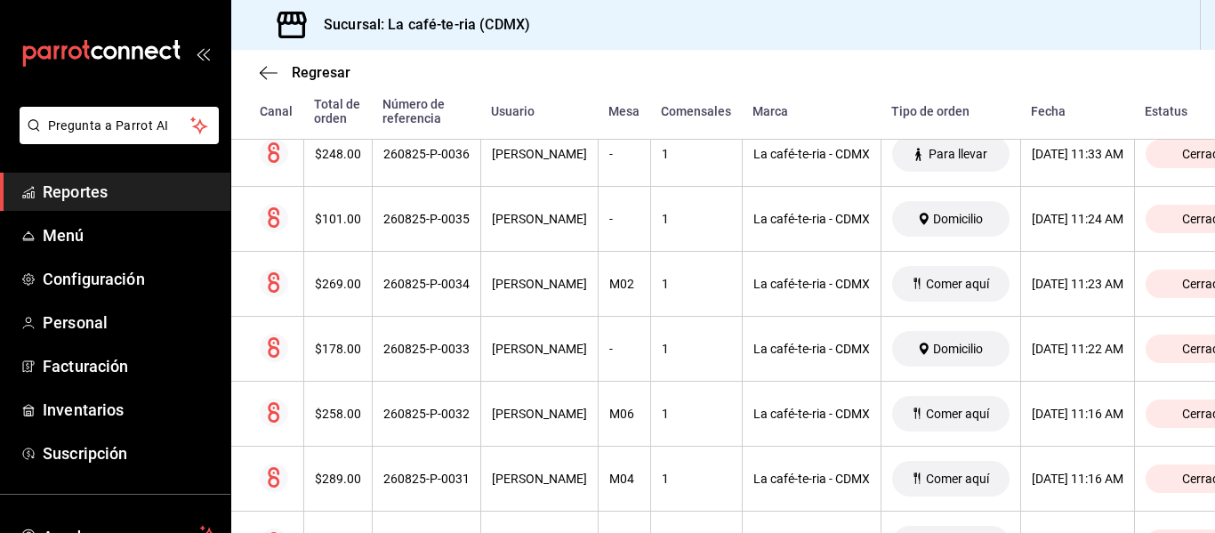
scroll to position [2025, 0]
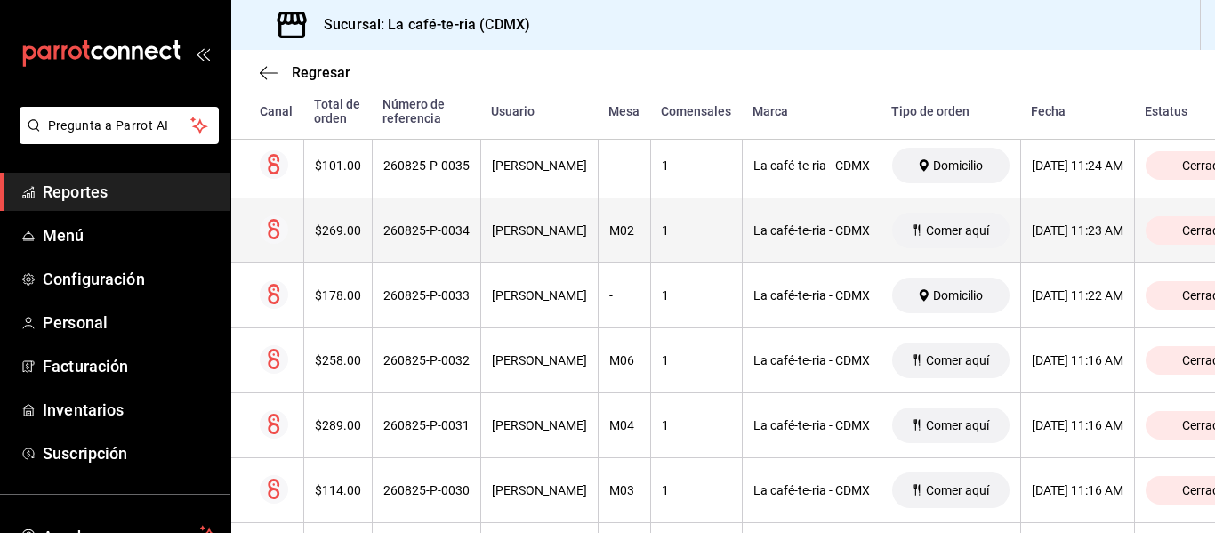
click at [651, 247] on th "1" at bounding box center [696, 230] width 92 height 65
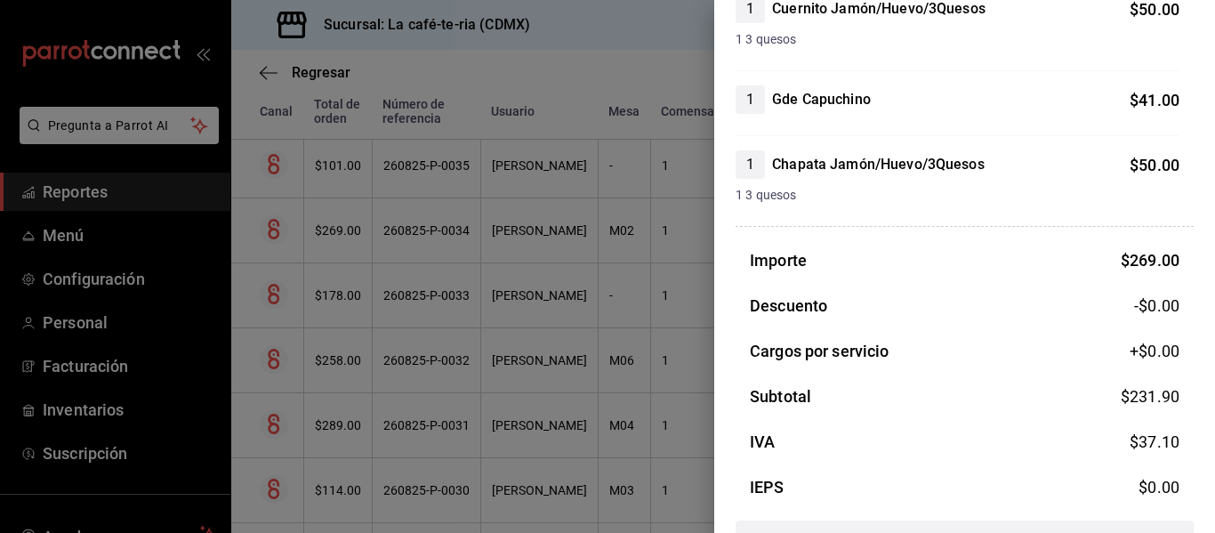
scroll to position [402, 0]
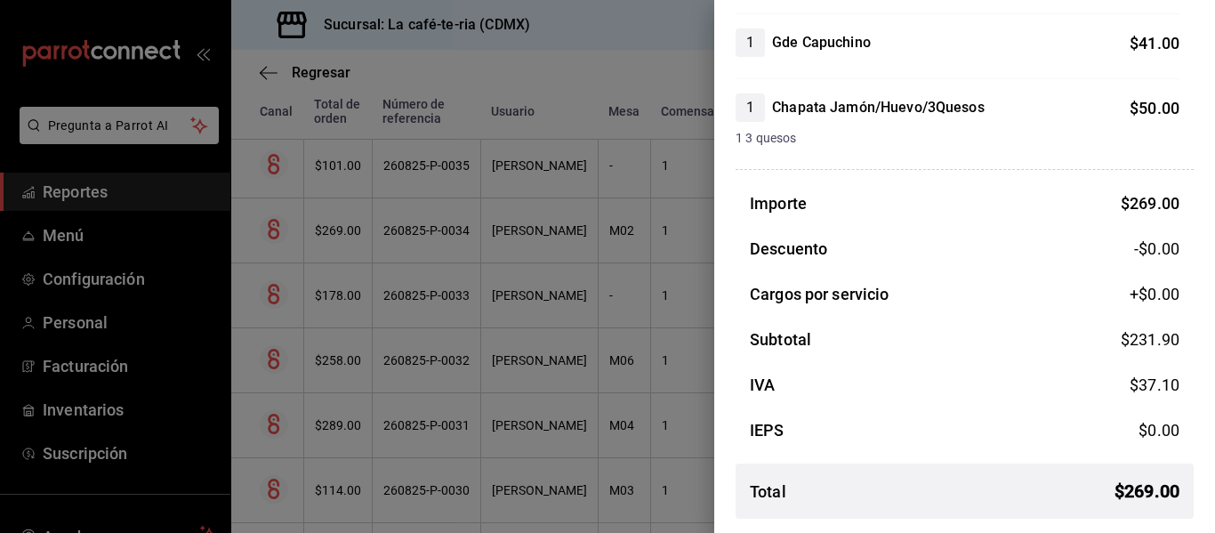
click at [521, 385] on div at bounding box center [607, 266] width 1215 height 533
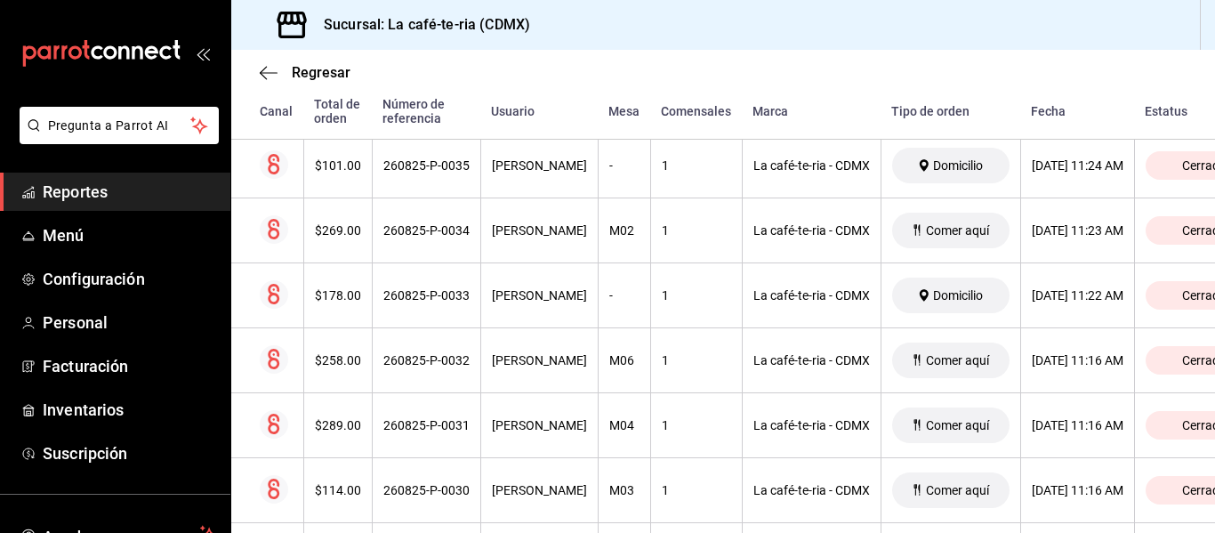
scroll to position [2114, 0]
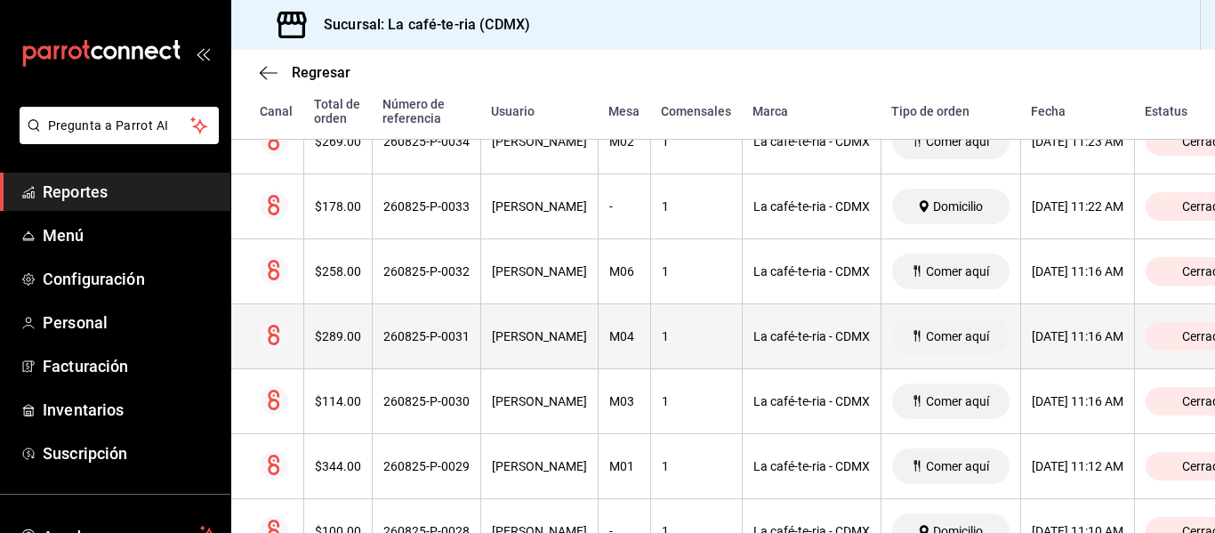
click at [522, 335] on div "[PERSON_NAME]" at bounding box center [539, 336] width 95 height 14
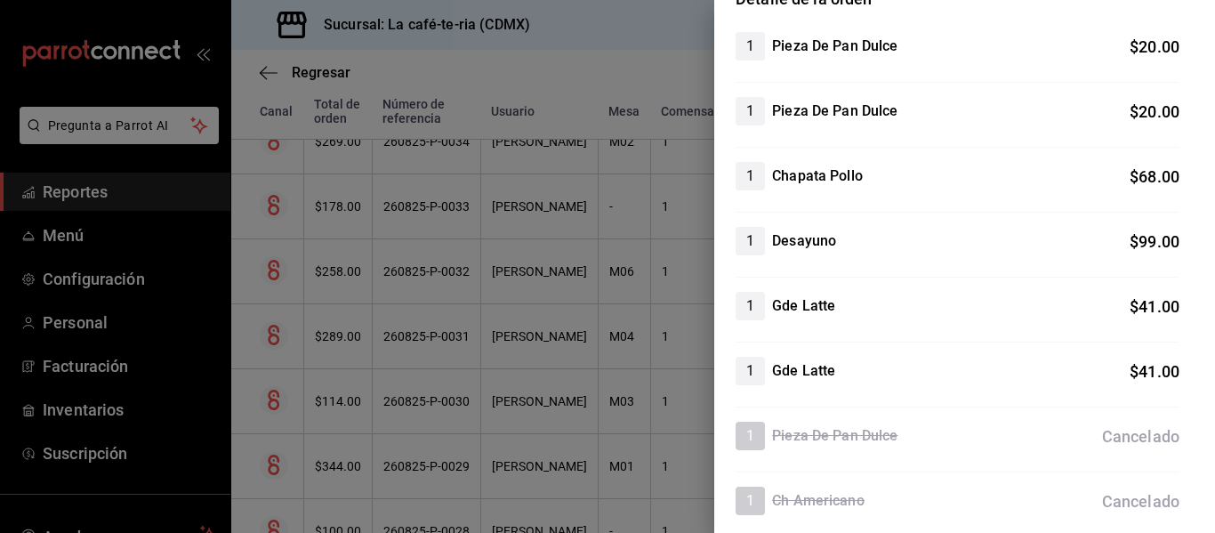
scroll to position [445, 0]
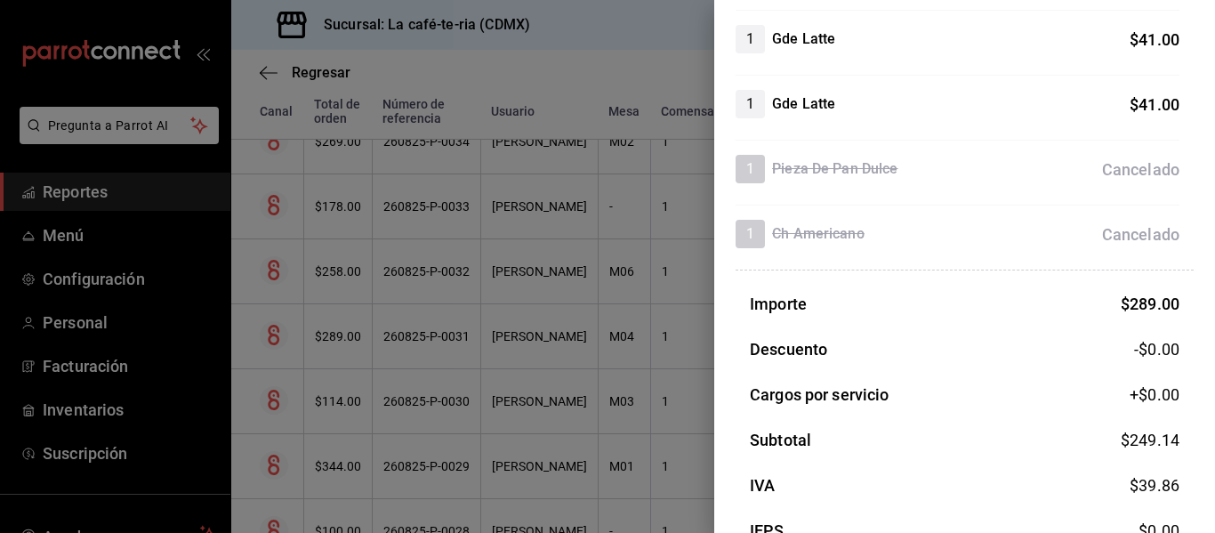
click at [605, 394] on div at bounding box center [607, 266] width 1215 height 533
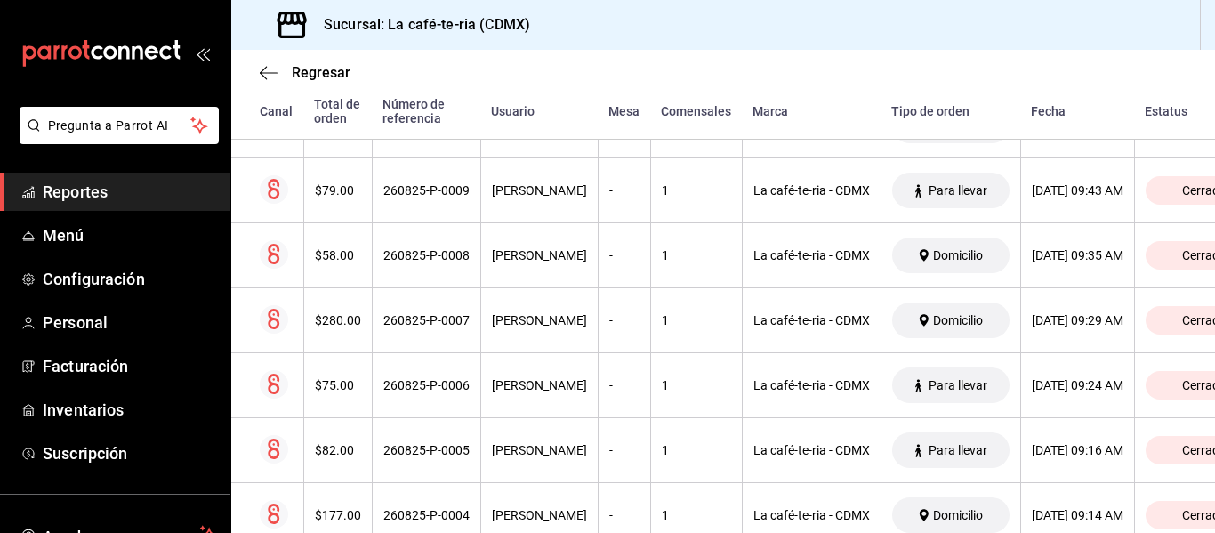
scroll to position [3716, 0]
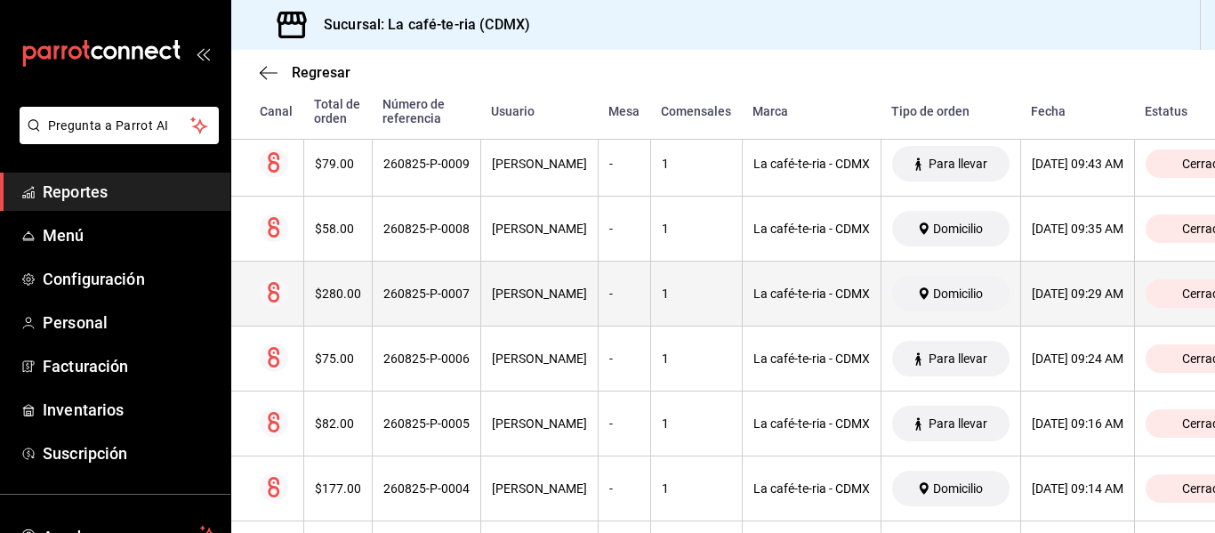
click at [560, 274] on th "[PERSON_NAME]" at bounding box center [538, 294] width 117 height 65
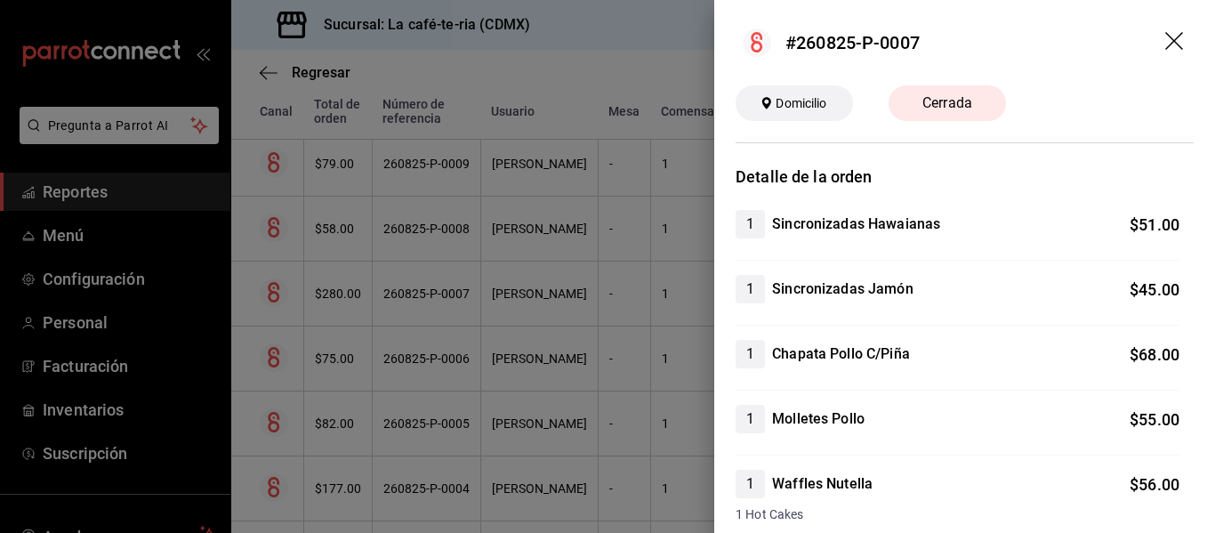
click at [500, 423] on div at bounding box center [607, 266] width 1215 height 533
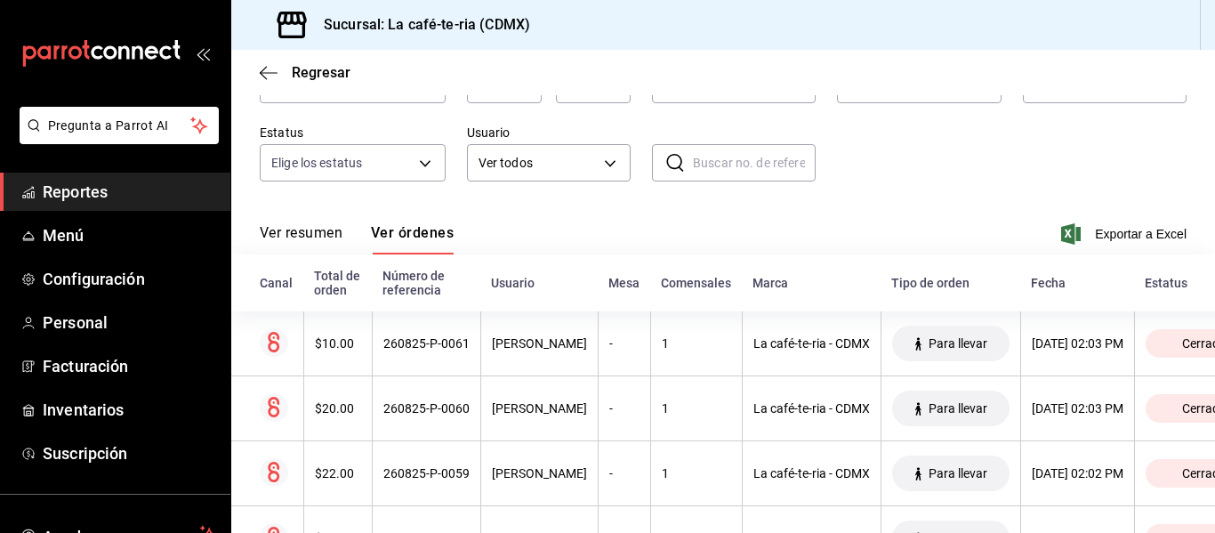
scroll to position [124, 0]
click at [293, 61] on div "Regresar" at bounding box center [723, 72] width 984 height 45
click at [306, 65] on span "Regresar" at bounding box center [321, 72] width 59 height 17
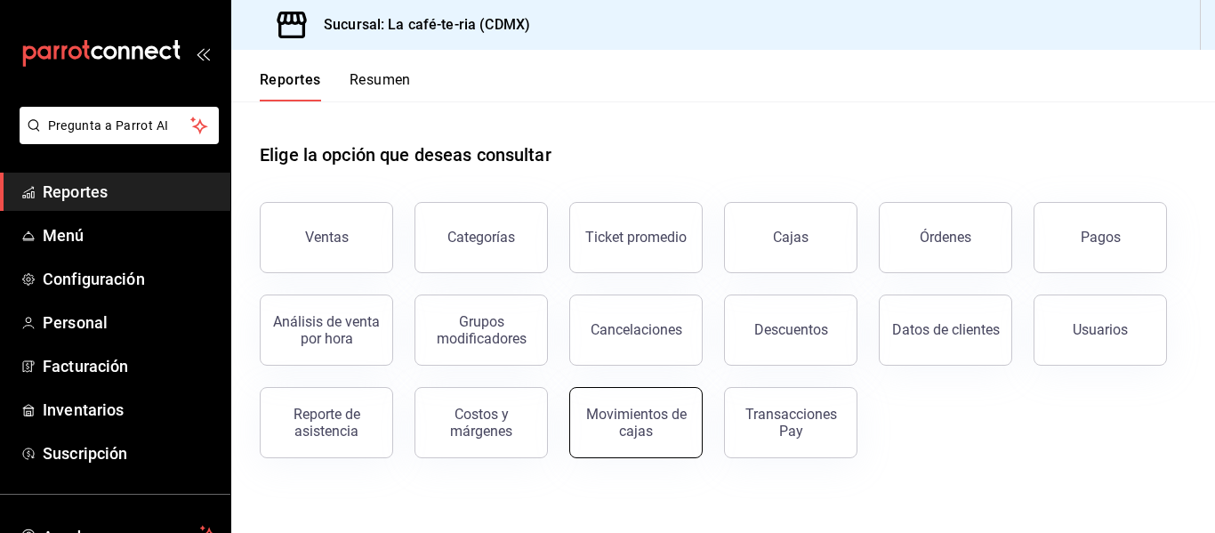
click at [615, 440] on button "Movimientos de cajas" at bounding box center [635, 422] width 133 height 71
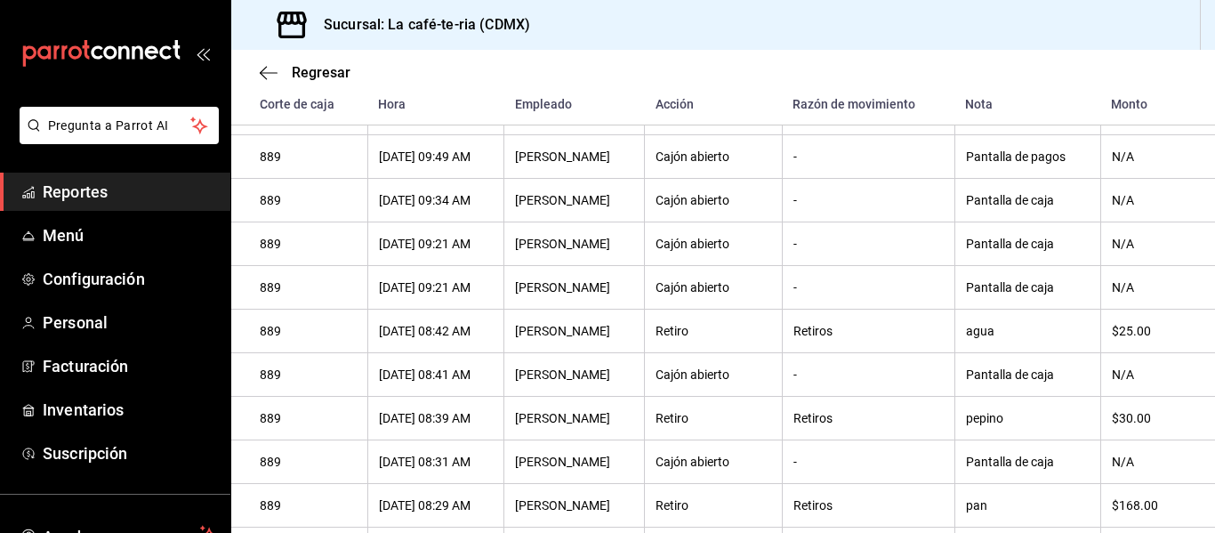
scroll to position [2100, 0]
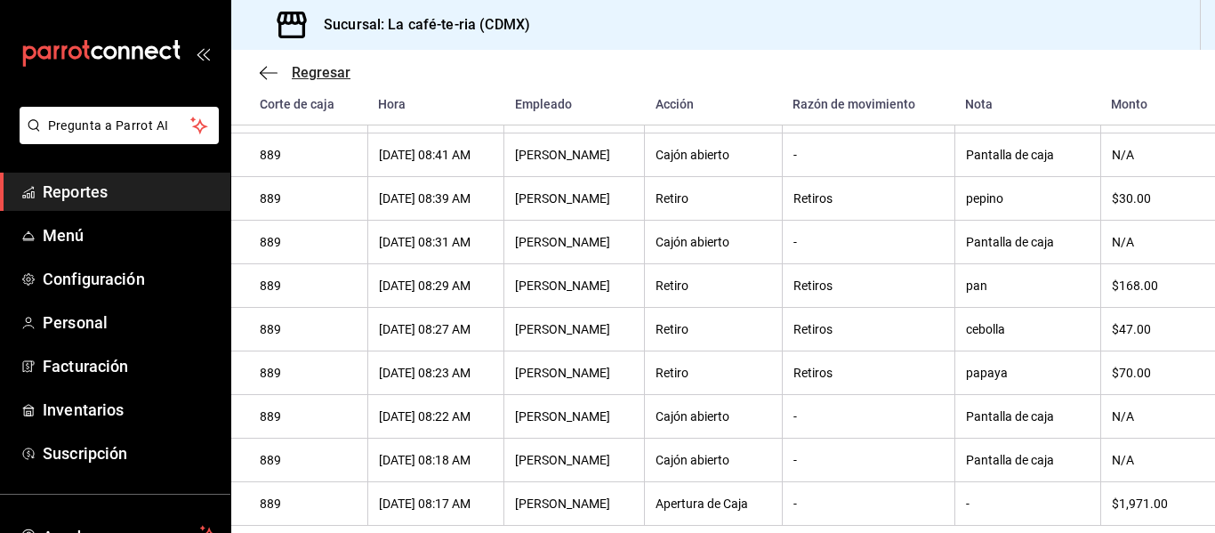
click at [311, 67] on span "Regresar" at bounding box center [321, 72] width 59 height 17
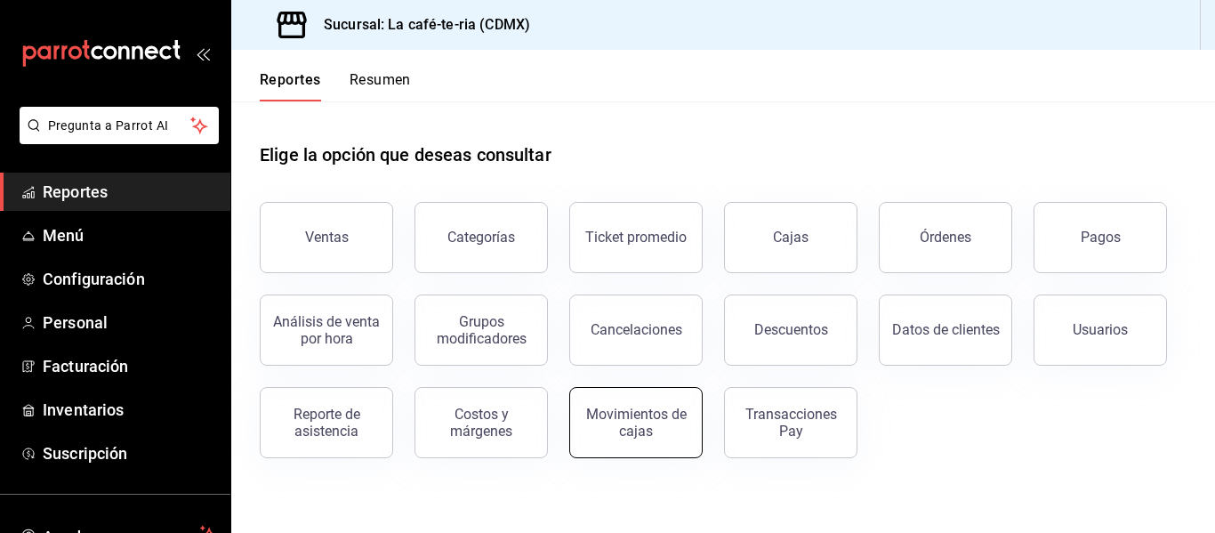
click at [635, 432] on div "Movimientos de cajas" at bounding box center [636, 423] width 110 height 34
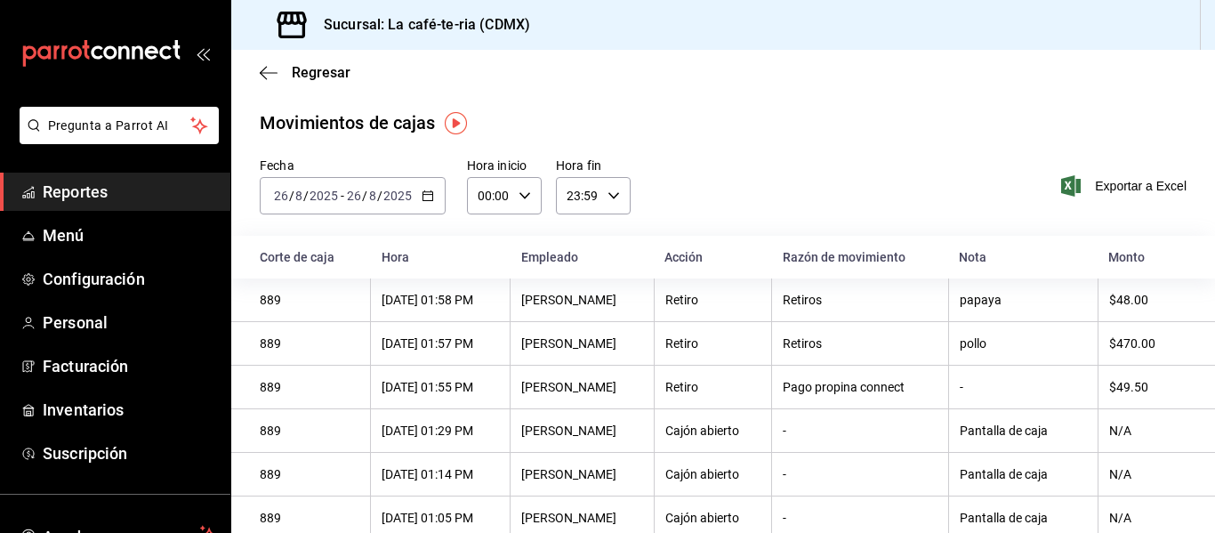
click at [330, 81] on div "Regresar" at bounding box center [723, 72] width 984 height 45
click at [329, 74] on span "Regresar" at bounding box center [321, 72] width 59 height 17
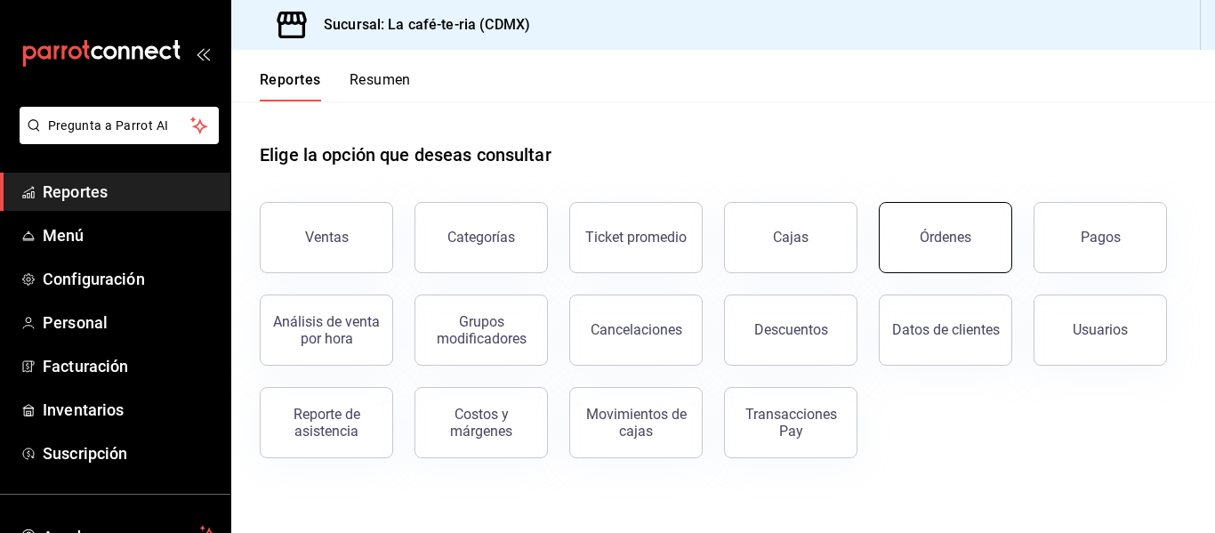
click at [978, 251] on button "Órdenes" at bounding box center [945, 237] width 133 height 71
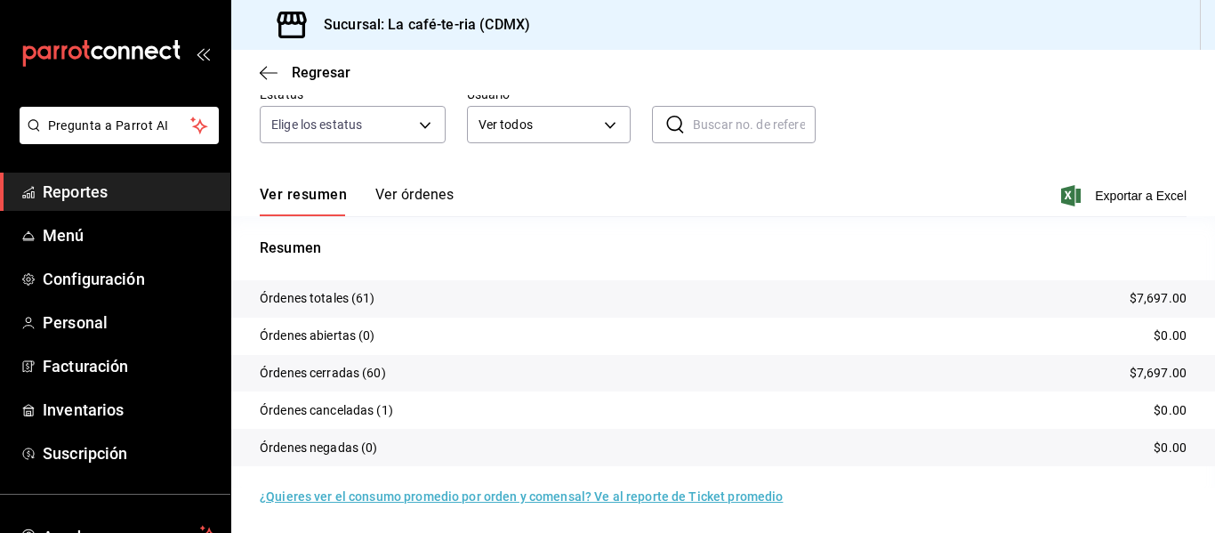
scroll to position [165, 0]
click at [383, 204] on button "Ver órdenes" at bounding box center [414, 199] width 78 height 30
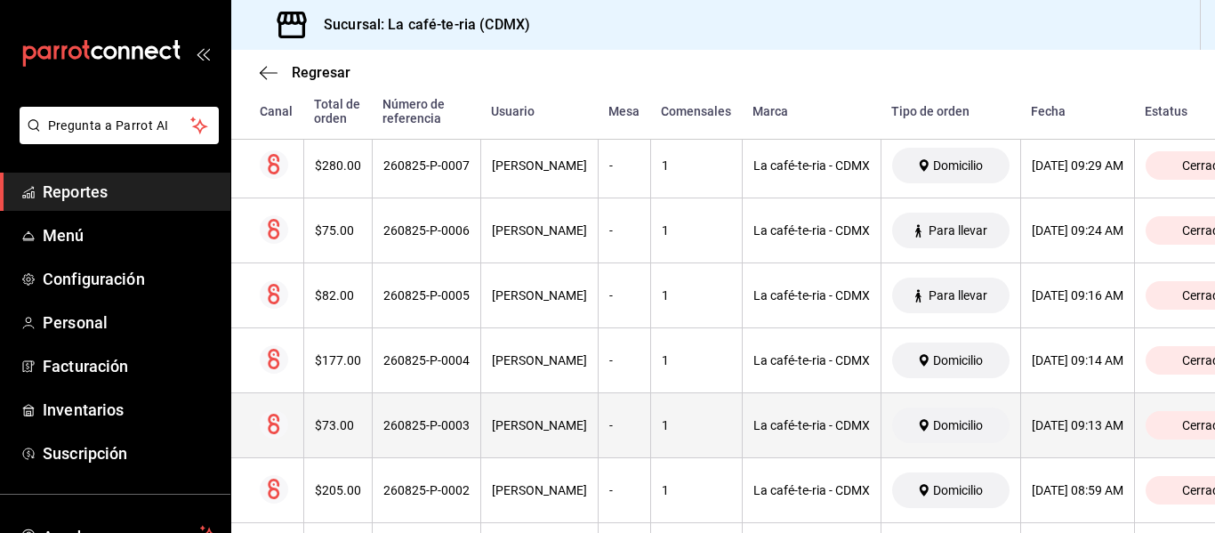
scroll to position [3950, 0]
